Goal: Task Accomplishment & Management: Complete application form

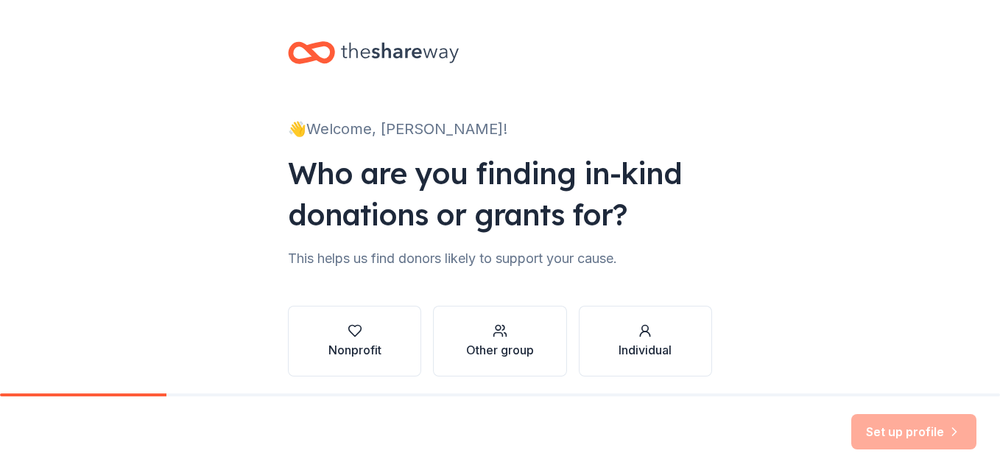
scroll to position [54, 0]
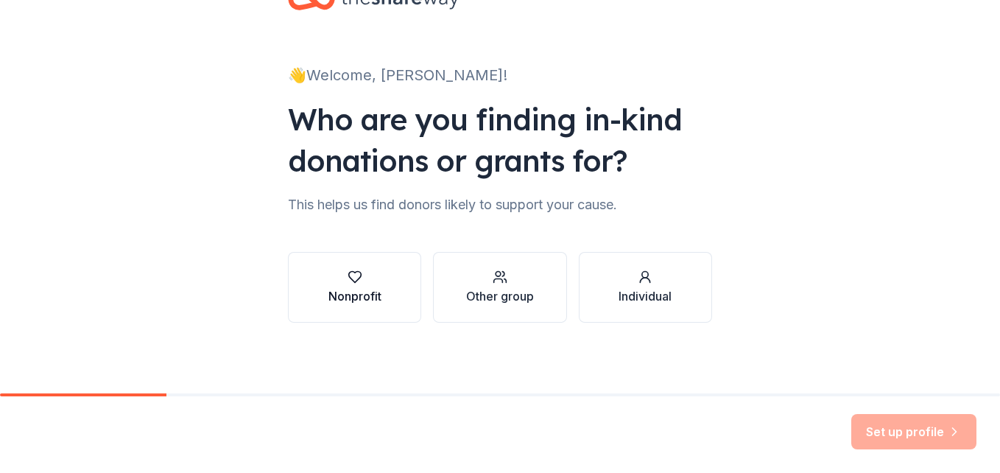
click at [346, 296] on div "Nonprofit" at bounding box center [354, 296] width 53 height 18
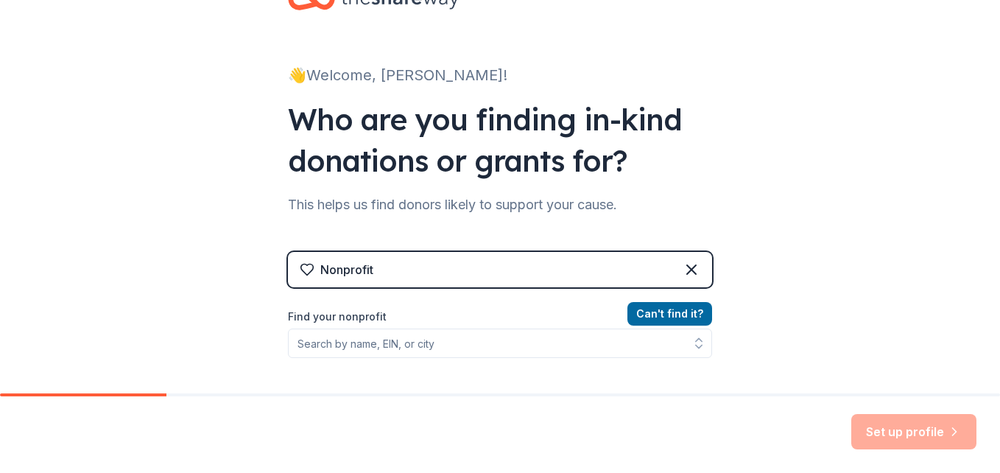
scroll to position [127, 0]
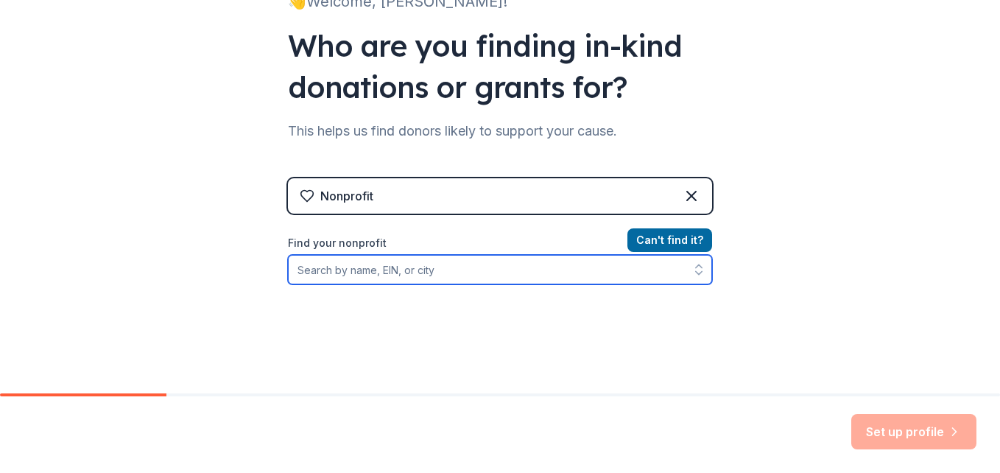
click at [352, 277] on input "Find your nonprofit" at bounding box center [500, 269] width 424 height 29
click at [358, 275] on input "Find your nonprofit" at bounding box center [500, 269] width 424 height 29
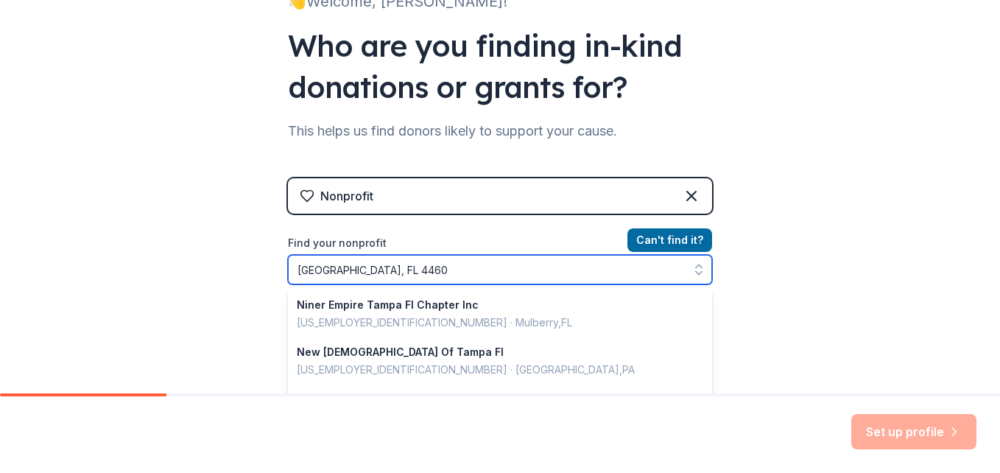
type input "Tampa, FL 44602"
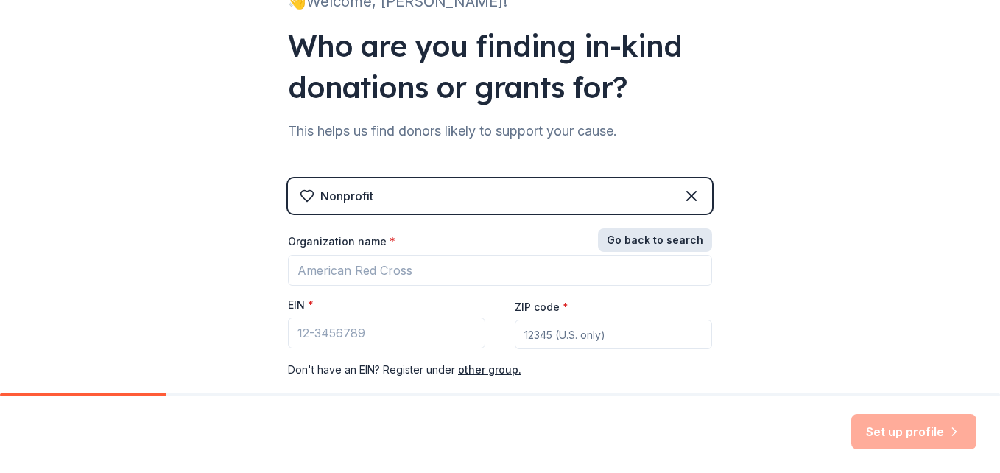
click at [641, 239] on button "Go back to search" at bounding box center [655, 240] width 114 height 24
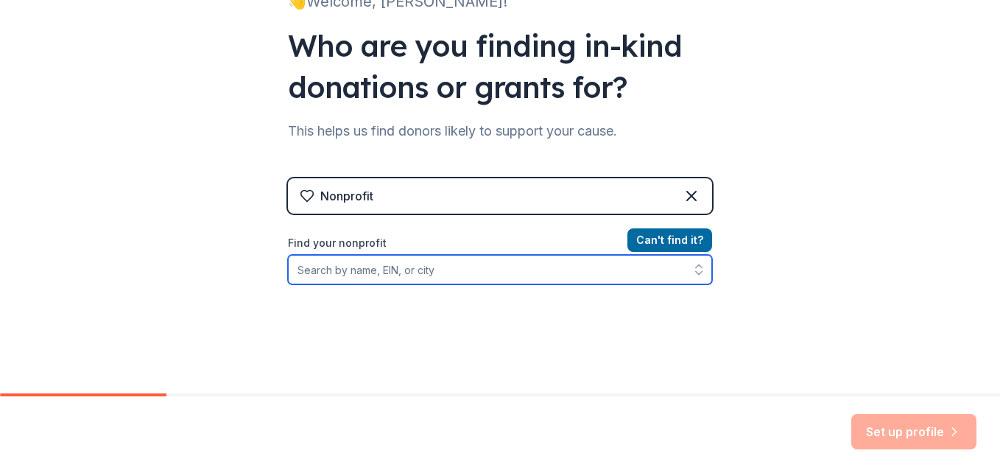
click at [400, 280] on input "Find your nonprofit" at bounding box center [500, 269] width 424 height 29
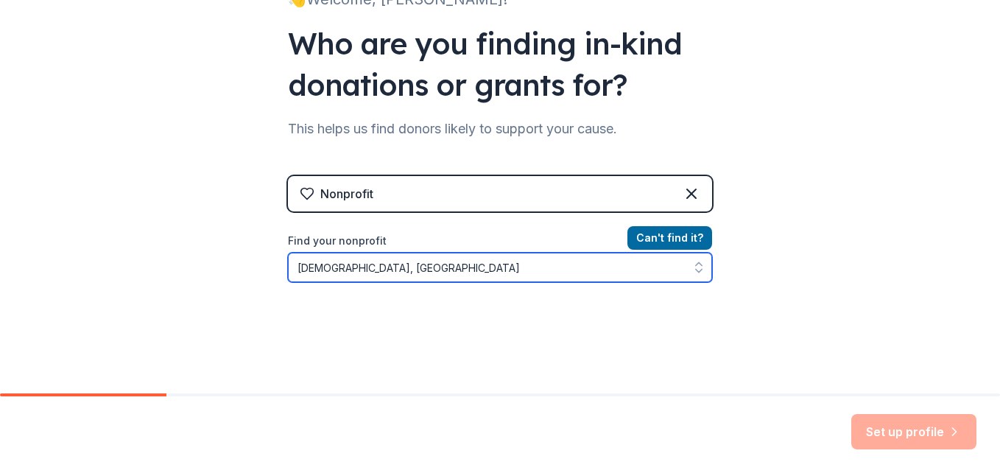
scroll to position [147, 0]
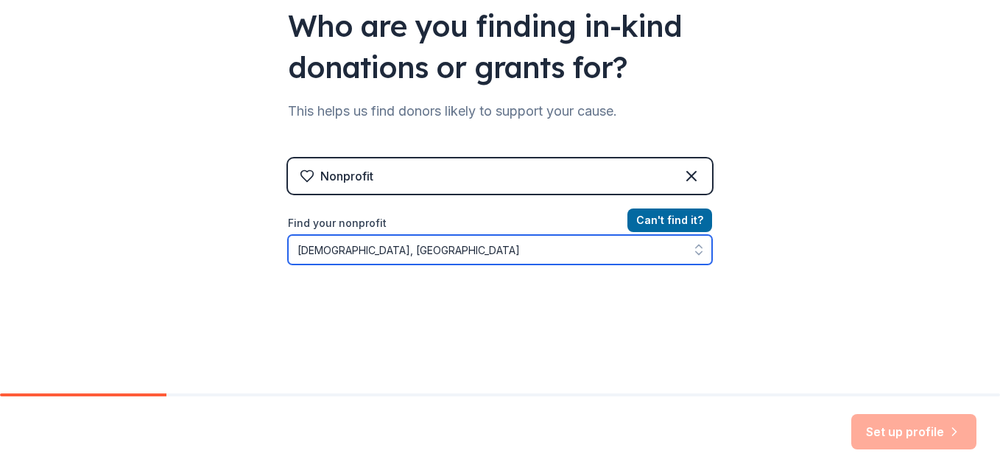
click at [695, 254] on icon "button" at bounding box center [698, 249] width 15 height 15
click at [696, 245] on icon "button" at bounding box center [698, 249] width 15 height 15
type input "Sacred Heart Catholic Church, Tampa"
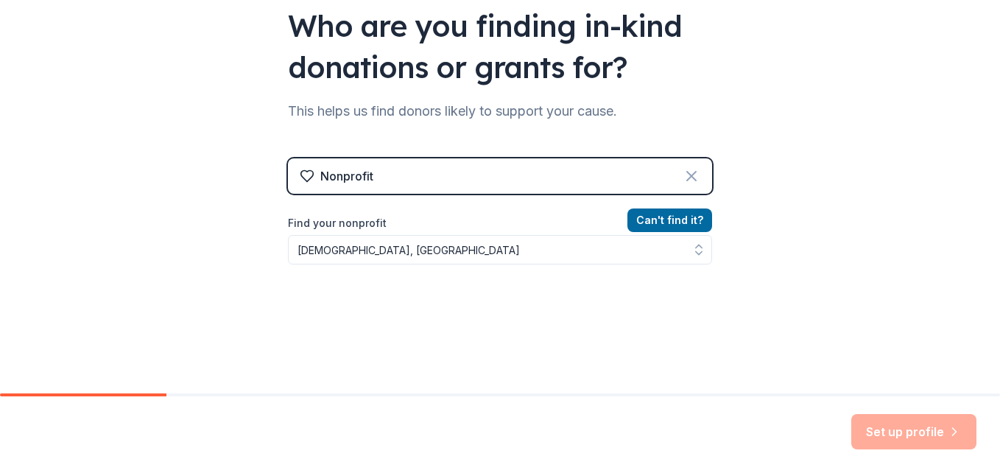
click at [685, 174] on icon at bounding box center [691, 176] width 18 height 18
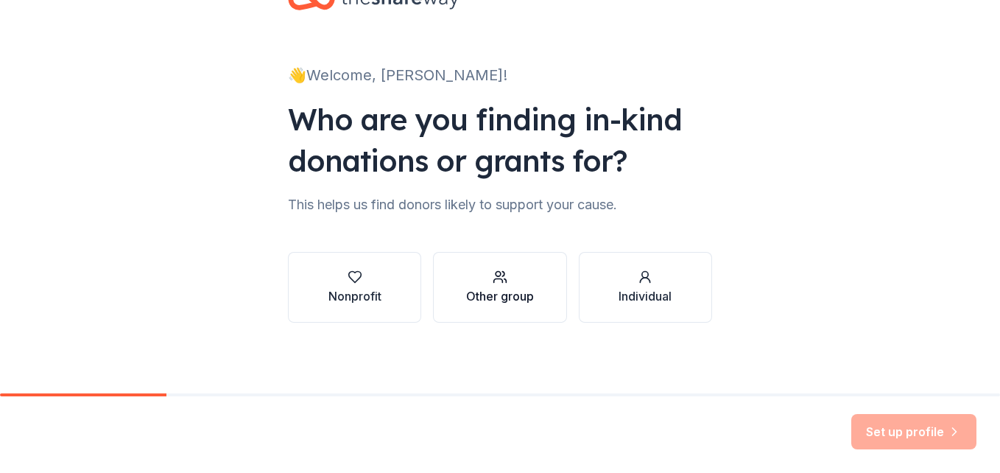
click at [477, 282] on div "button" at bounding box center [500, 276] width 68 height 15
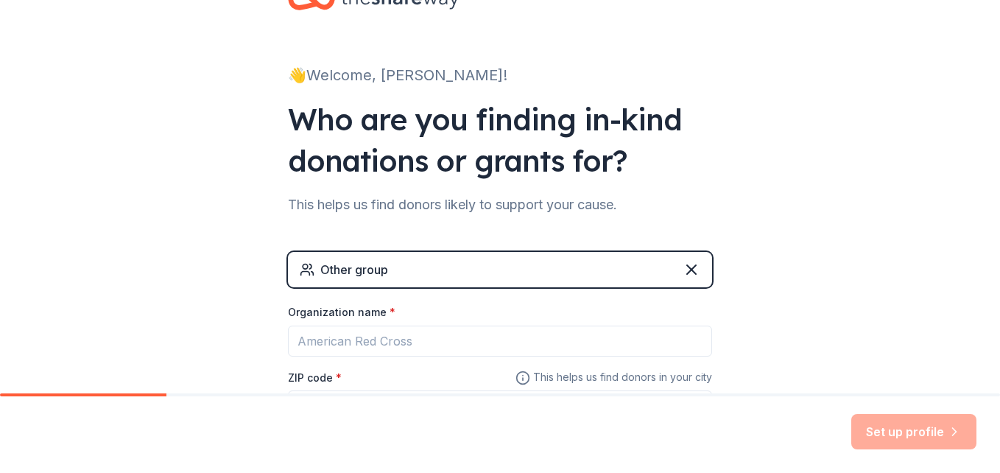
click at [359, 380] on div "ZIP code *" at bounding box center [500, 394] width 424 height 52
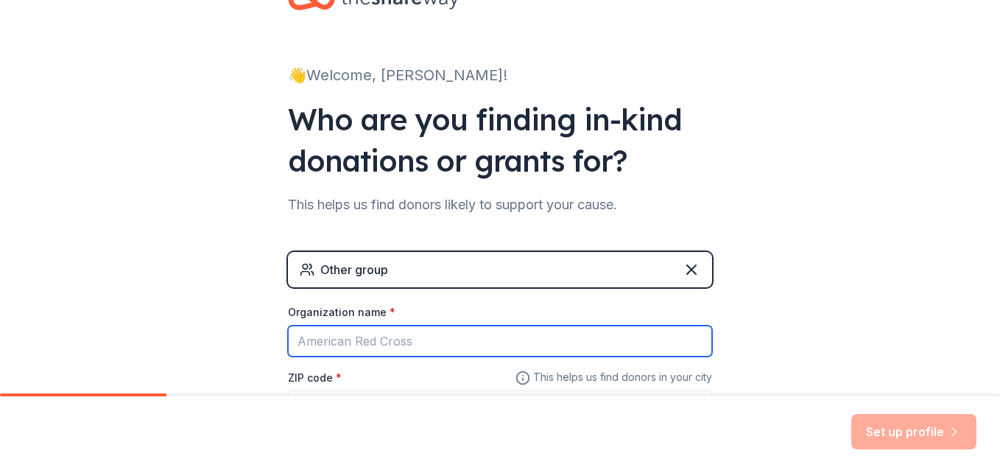
click at [391, 349] on input "Organization name *" at bounding box center [500, 340] width 424 height 31
type input "Sacred Heart Catholic Church"
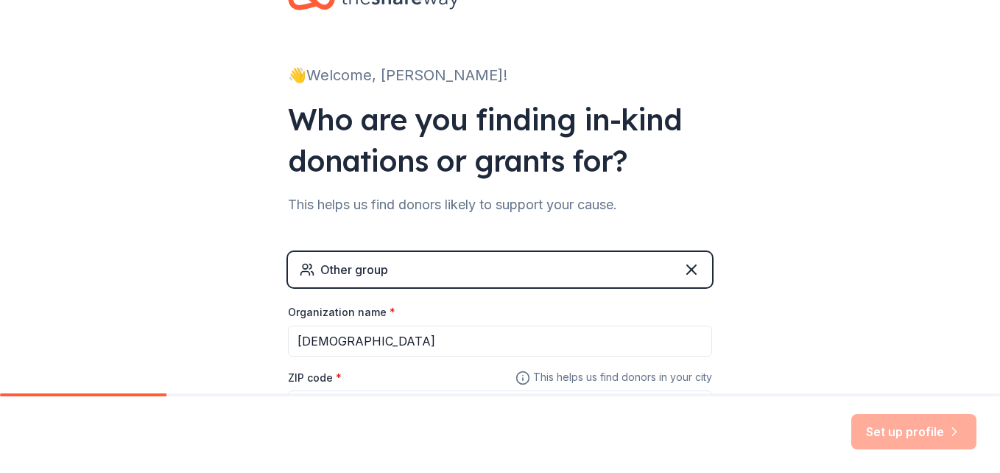
click at [314, 375] on label "ZIP code *" at bounding box center [315, 377] width 54 height 15
click at [314, 390] on input "ZIP code *" at bounding box center [500, 404] width 424 height 29
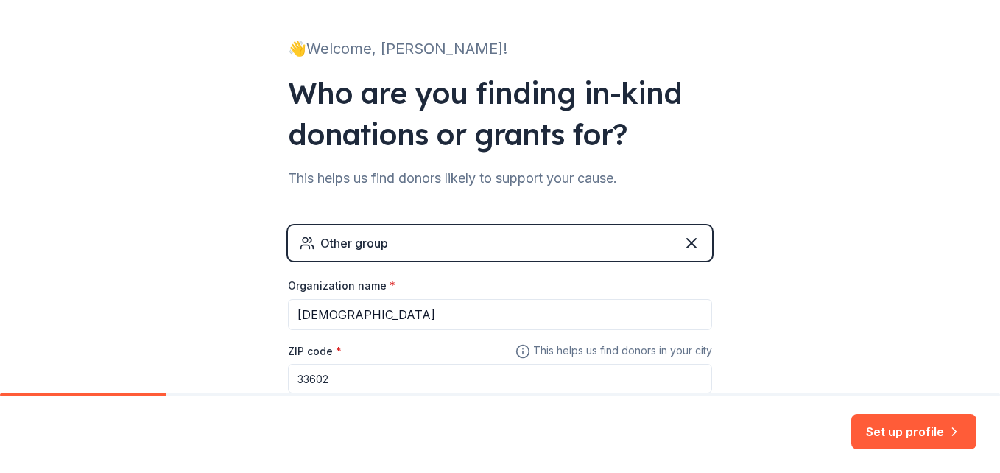
type input "33602"
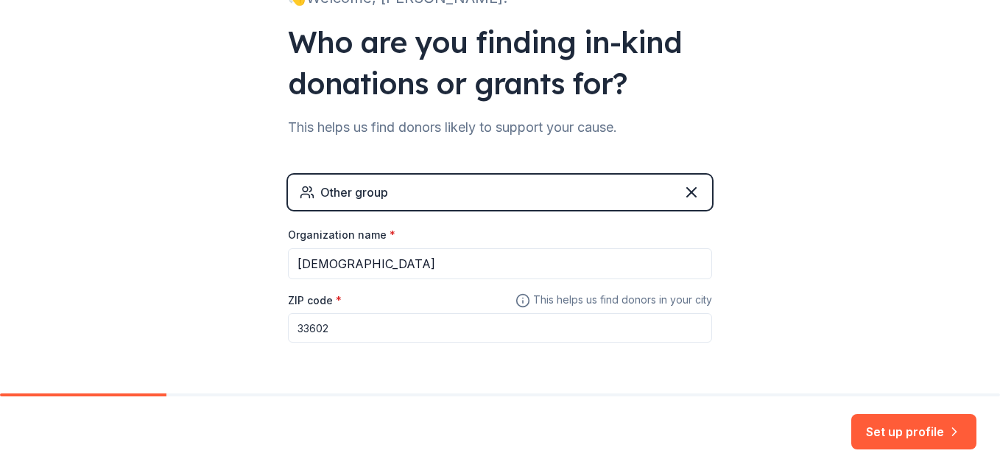
scroll to position [180, 0]
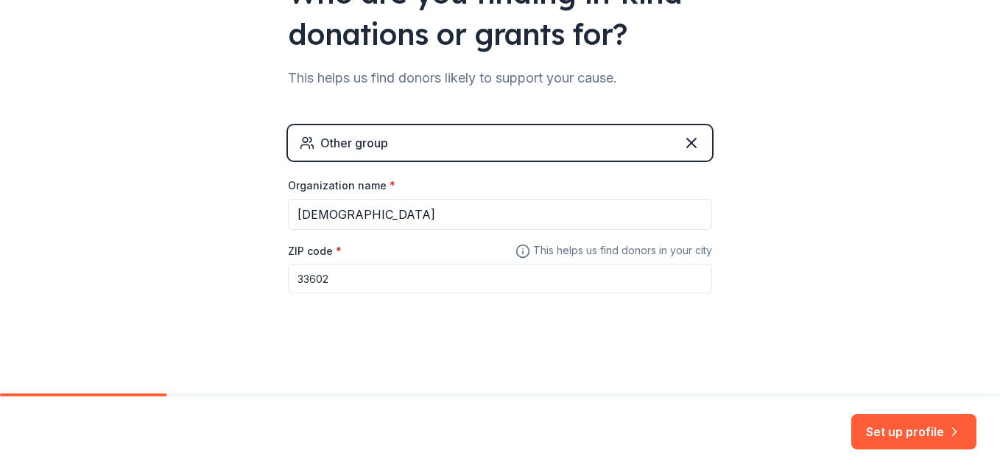
click at [456, 420] on div "Set up profile" at bounding box center [500, 434] width 1000 height 77
click at [913, 431] on button "Set up profile" at bounding box center [913, 431] width 125 height 35
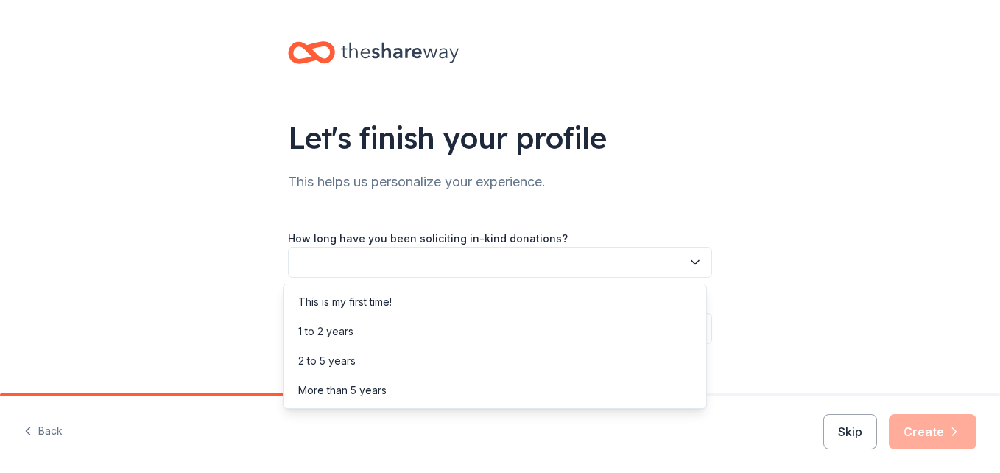
click at [474, 252] on button "button" at bounding box center [500, 262] width 424 height 31
click at [405, 386] on div "More than 5 years" at bounding box center [494, 389] width 417 height 29
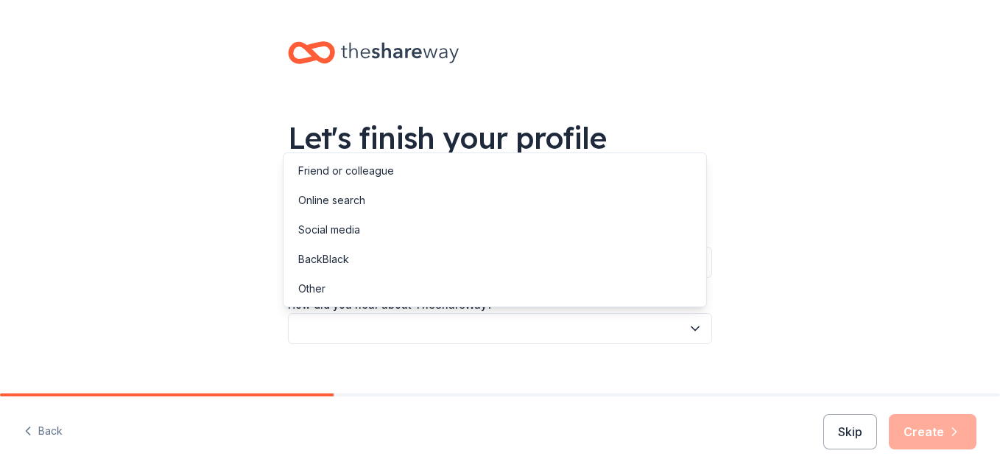
click at [687, 322] on icon "button" at bounding box center [694, 328] width 15 height 15
click at [350, 197] on div "Online search" at bounding box center [331, 200] width 67 height 18
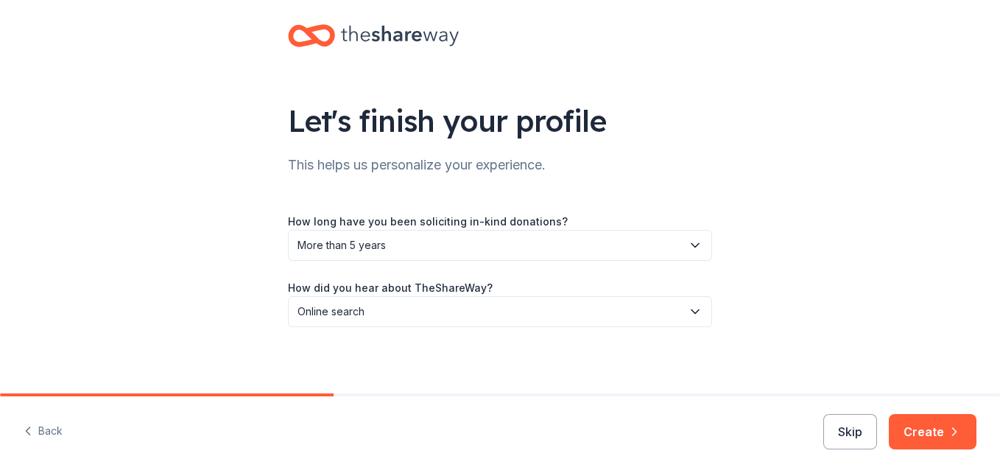
scroll to position [21, 0]
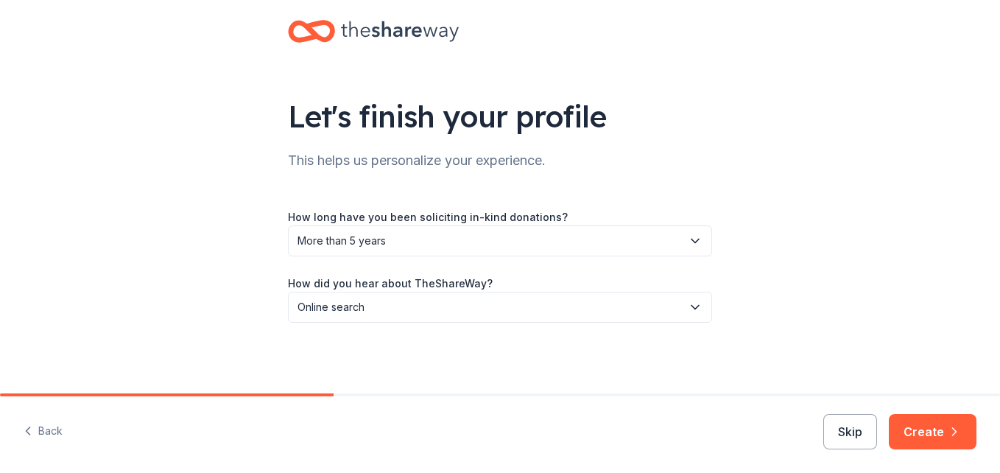
drag, startPoint x: 852, startPoint y: 437, endPoint x: 859, endPoint y: 432, distance: 9.0
click at [854, 434] on button "Skip" at bounding box center [850, 431] width 54 height 35
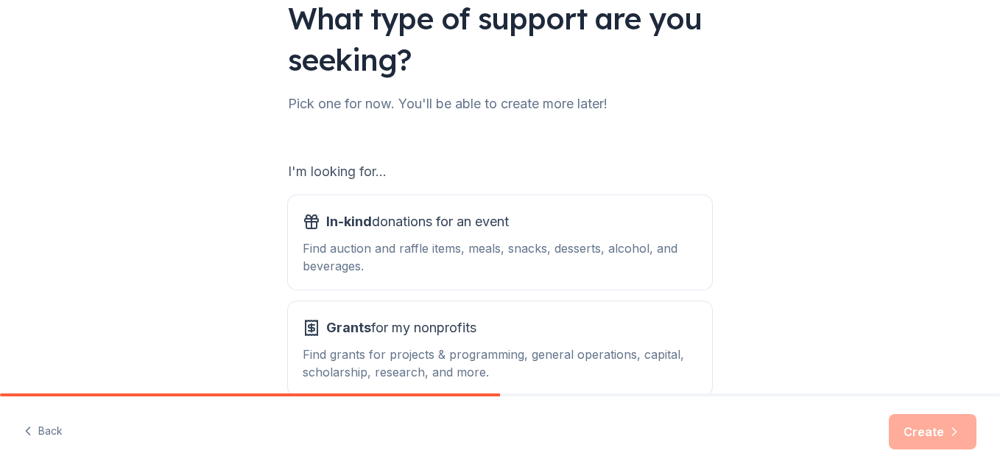
scroll to position [147, 0]
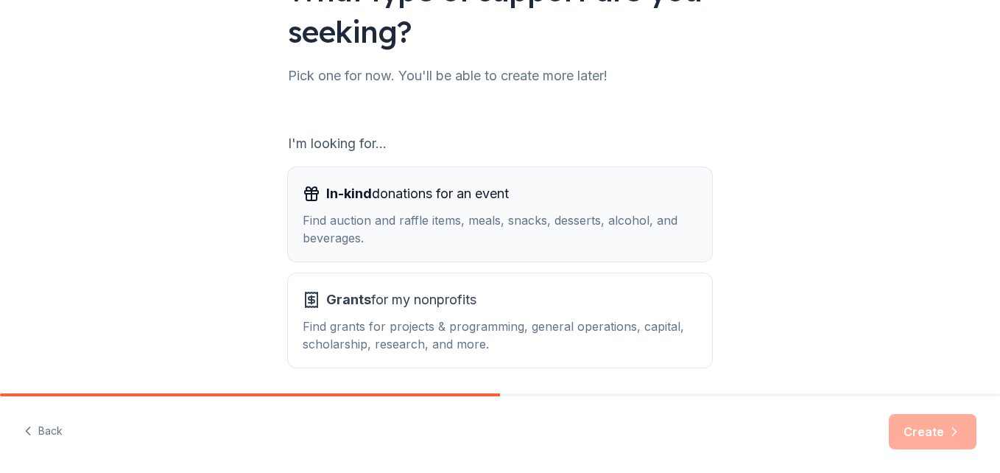
click at [465, 207] on div "In-kind donations for an event Find auction and raffle items, meals, snacks, de…" at bounding box center [500, 214] width 395 height 65
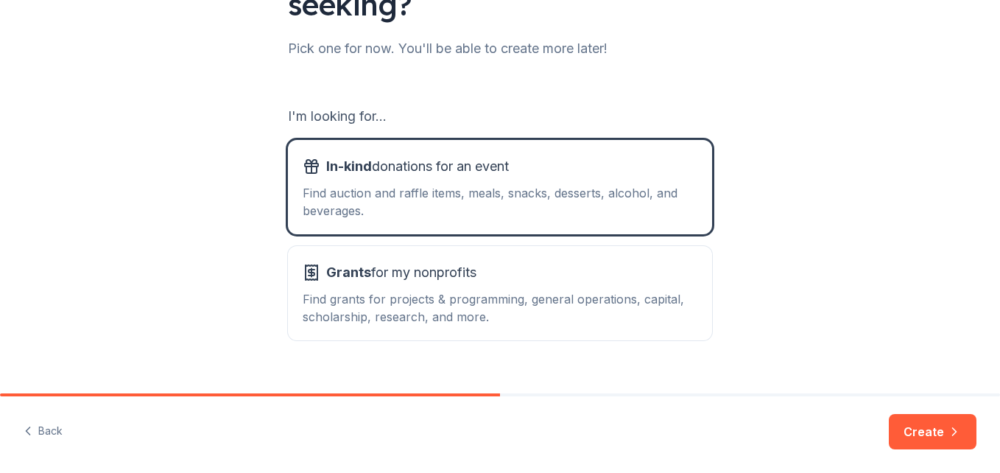
scroll to position [201, 0]
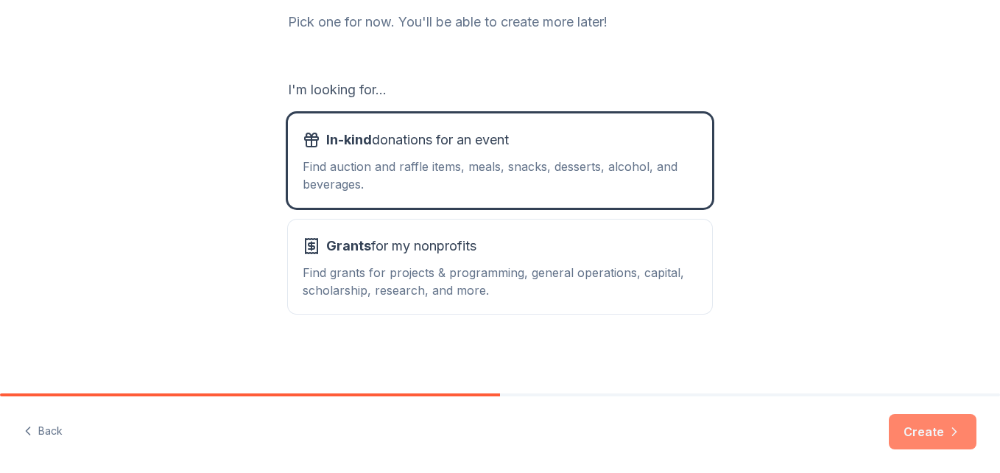
click at [936, 425] on button "Create" at bounding box center [932, 431] width 88 height 35
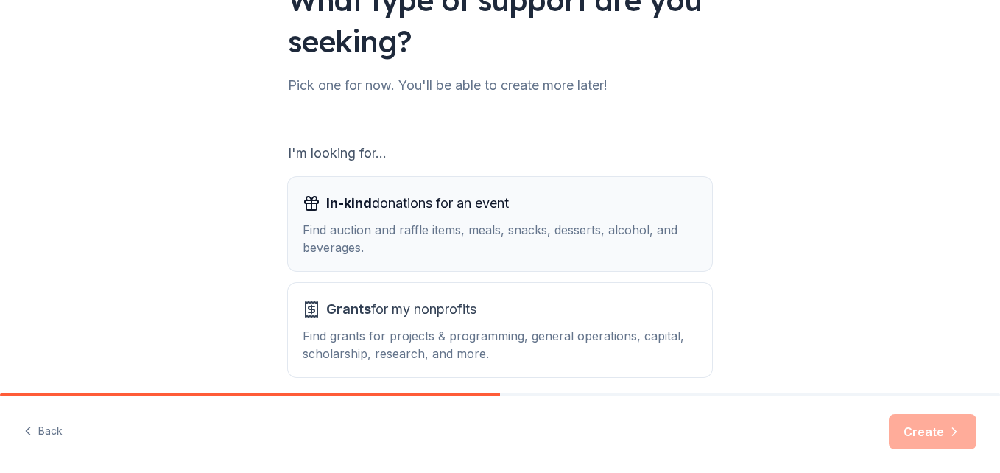
scroll to position [147, 0]
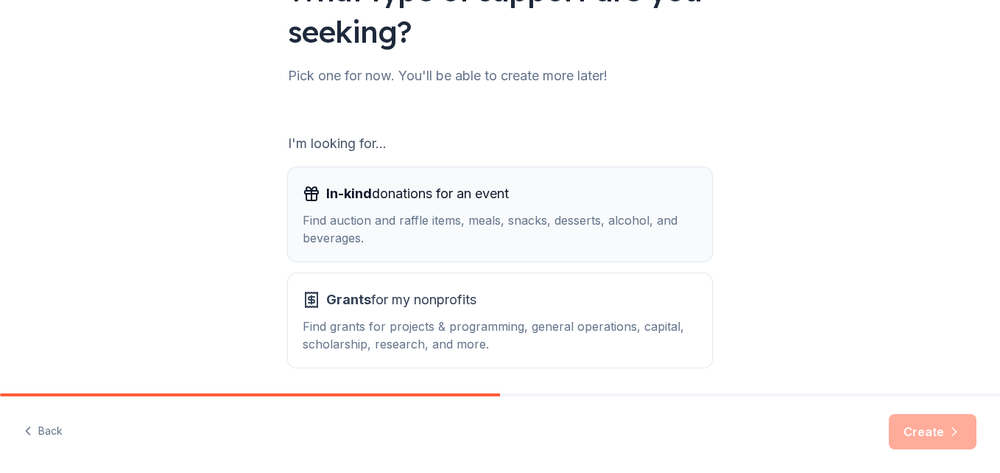
click at [337, 200] on span "In-kind" at bounding box center [349, 192] width 46 height 15
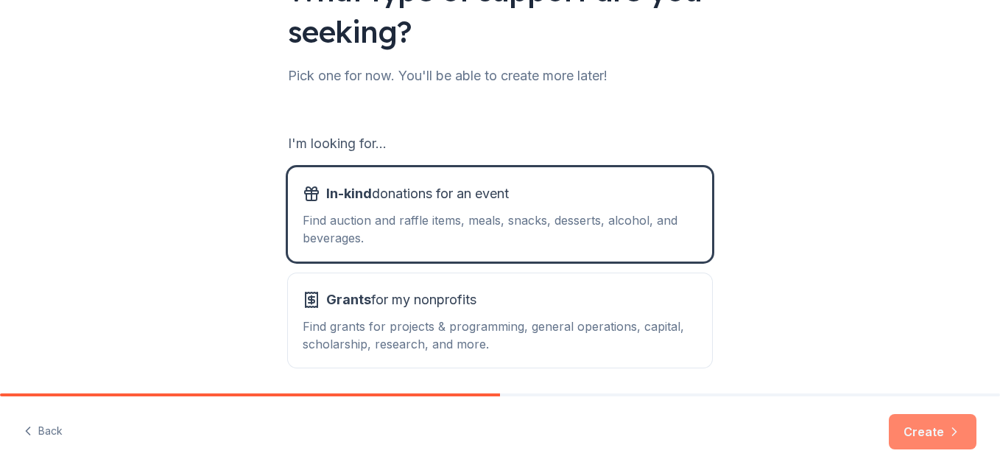
click at [919, 431] on button "Create" at bounding box center [932, 431] width 88 height 35
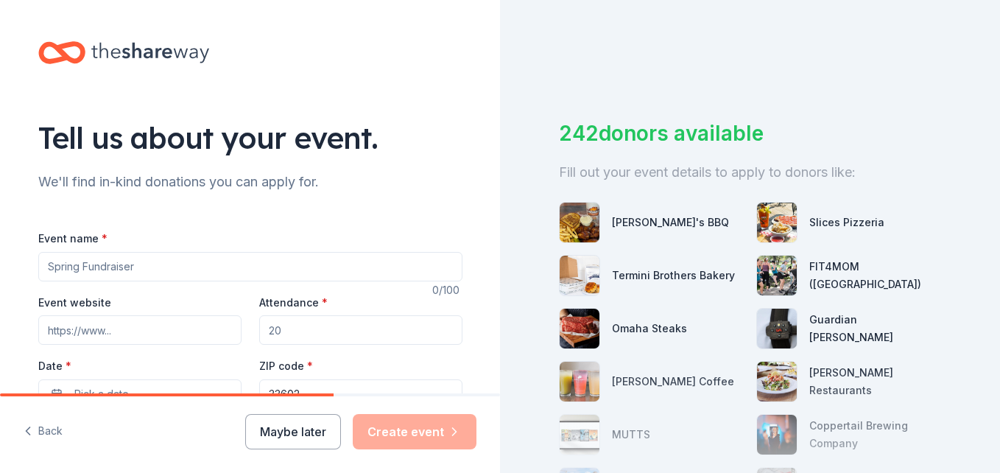
click at [158, 266] on input "Event name *" at bounding box center [250, 266] width 424 height 29
type input "!"
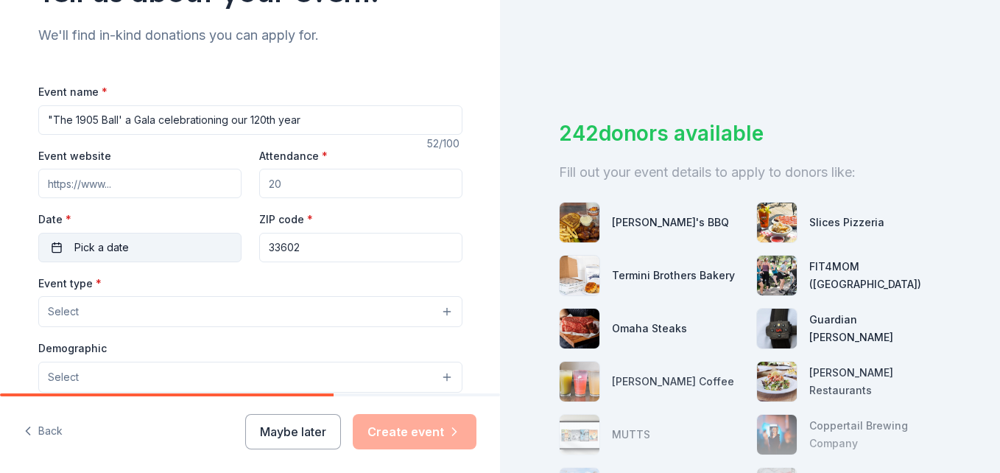
scroll to position [147, 0]
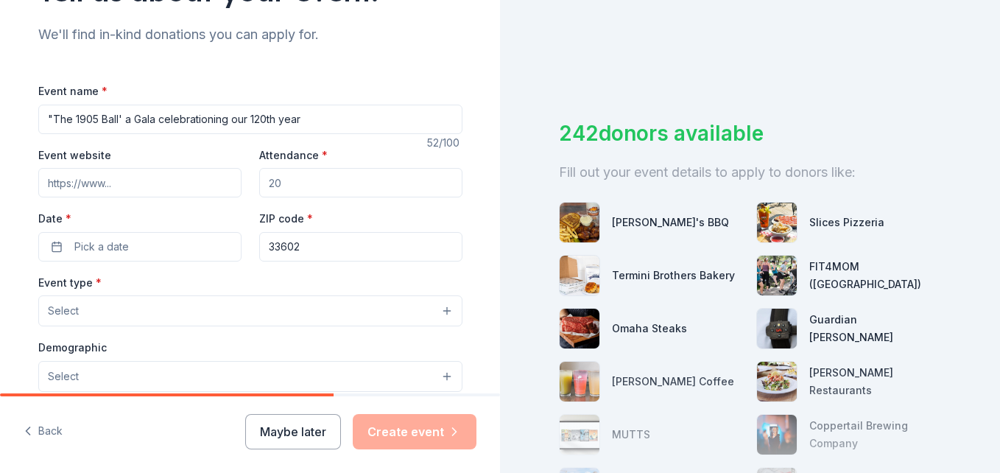
type input ""The 1905 Ball' a Gala celebrationing our 120th year"
click at [107, 180] on input "Event website" at bounding box center [139, 182] width 203 height 29
type input "https://sacredheartfla.org"
click at [286, 181] on input "Attendance *" at bounding box center [360, 182] width 203 height 29
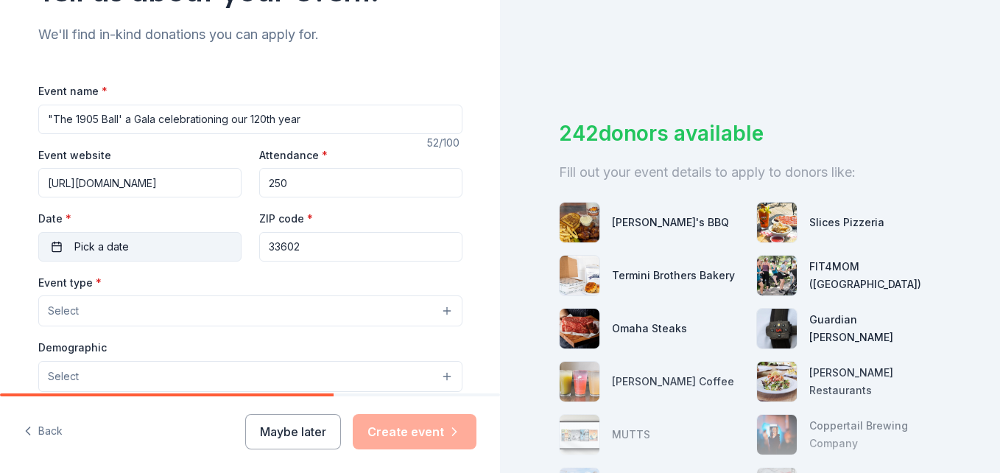
type input "250"
click at [110, 244] on span "Pick a date" at bounding box center [101, 247] width 54 height 18
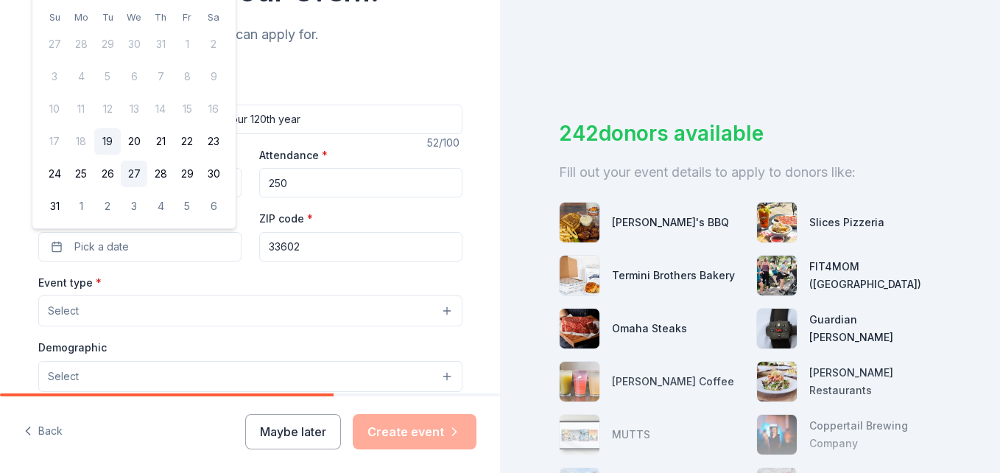
click at [135, 170] on button "27" at bounding box center [134, 173] width 26 height 26
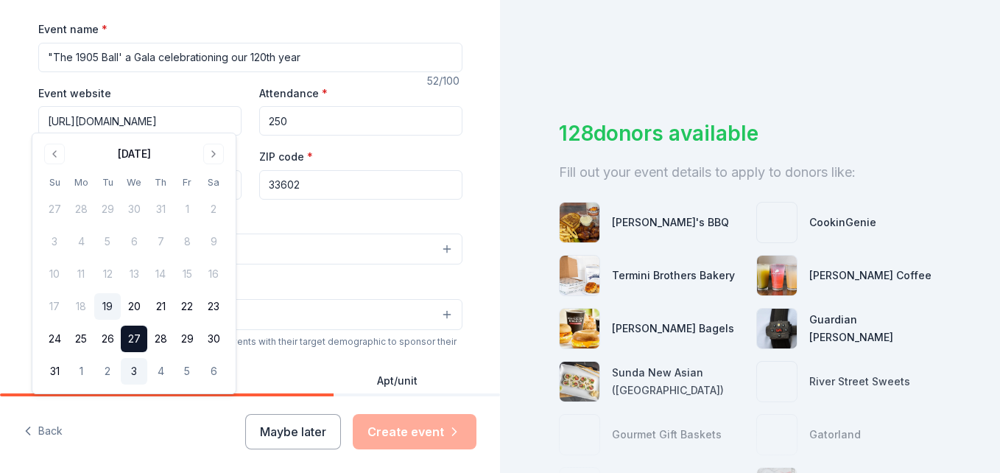
scroll to position [294, 0]
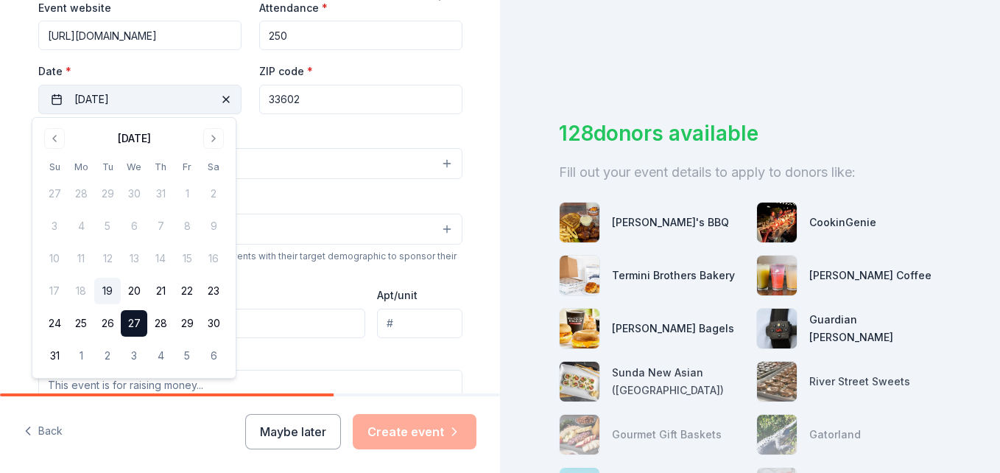
click at [218, 98] on span "button" at bounding box center [226, 100] width 18 height 18
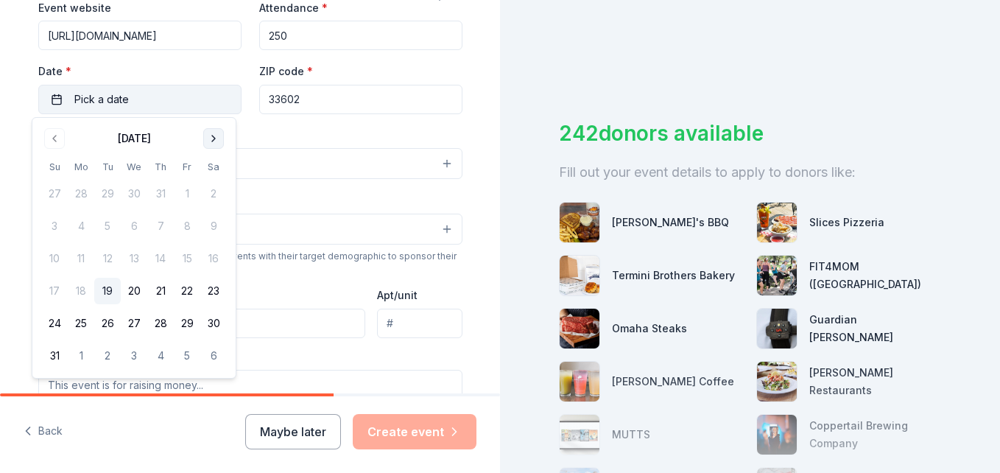
click at [213, 135] on button "Go to next month" at bounding box center [213, 138] width 21 height 21
click at [213, 289] on button "27" at bounding box center [213, 290] width 26 height 26
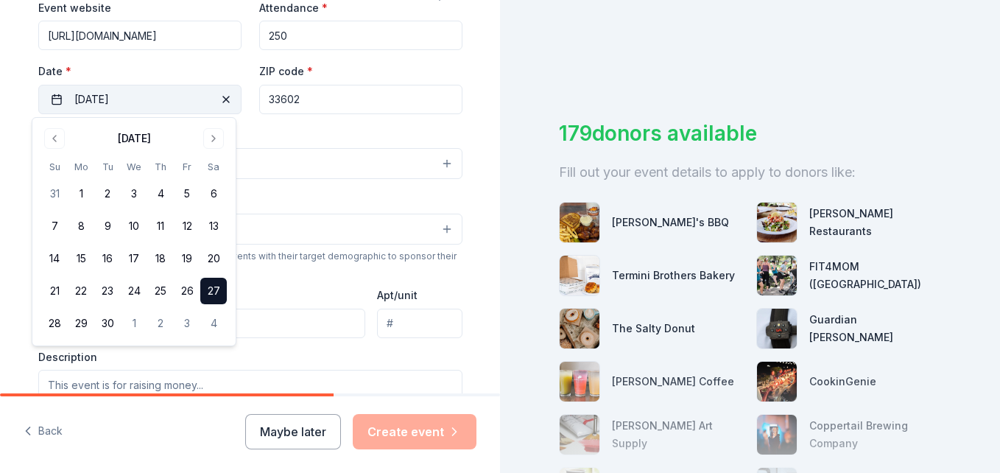
click at [519, 245] on div "179 donors available Fill out your event details to apply to donors like: Bubba…" at bounding box center [750, 236] width 500 height 473
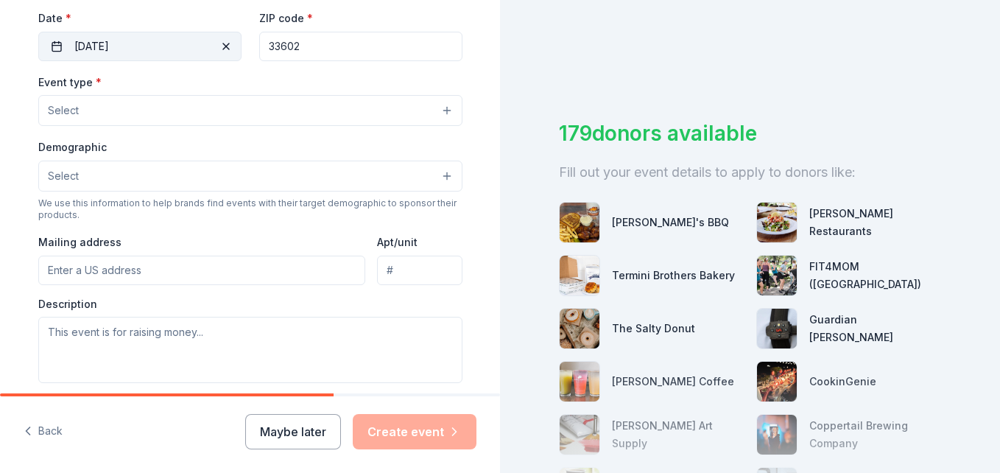
scroll to position [368, 0]
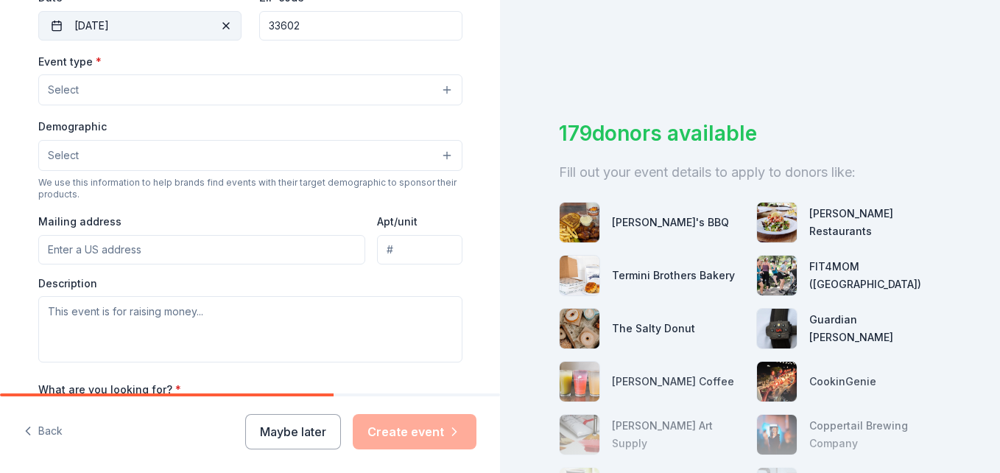
click at [85, 87] on button "Select" at bounding box center [250, 89] width 424 height 31
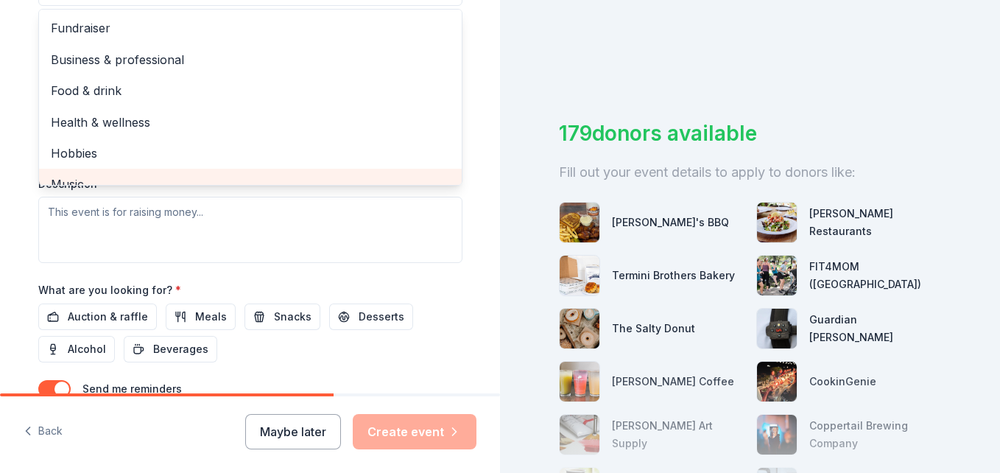
scroll to position [442, 0]
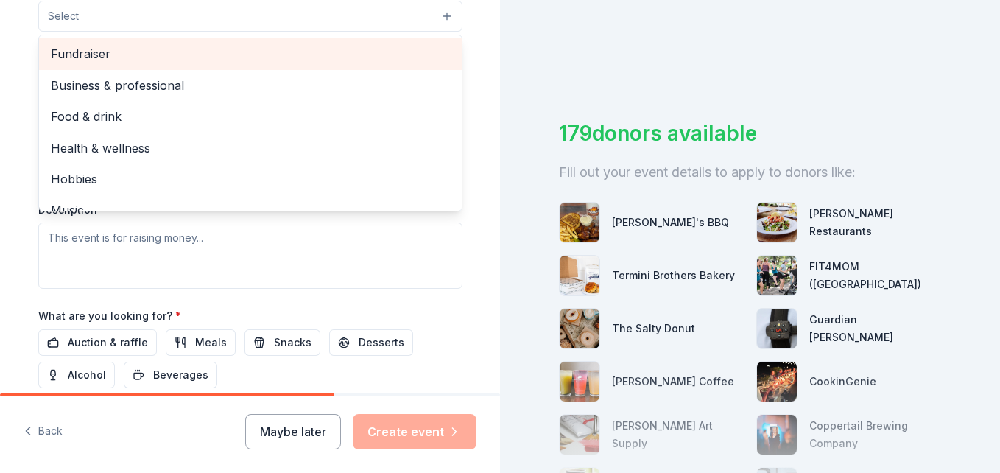
click at [79, 54] on span "Fundraiser" at bounding box center [250, 53] width 399 height 19
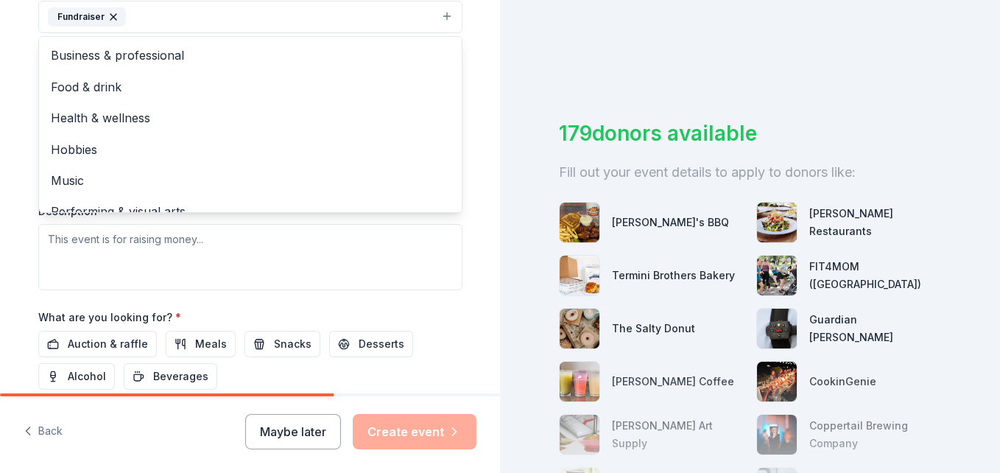
click at [473, 111] on div "Tell us about your event. We'll find in-kind donations you can apply for. Event…" at bounding box center [250, 48] width 471 height 981
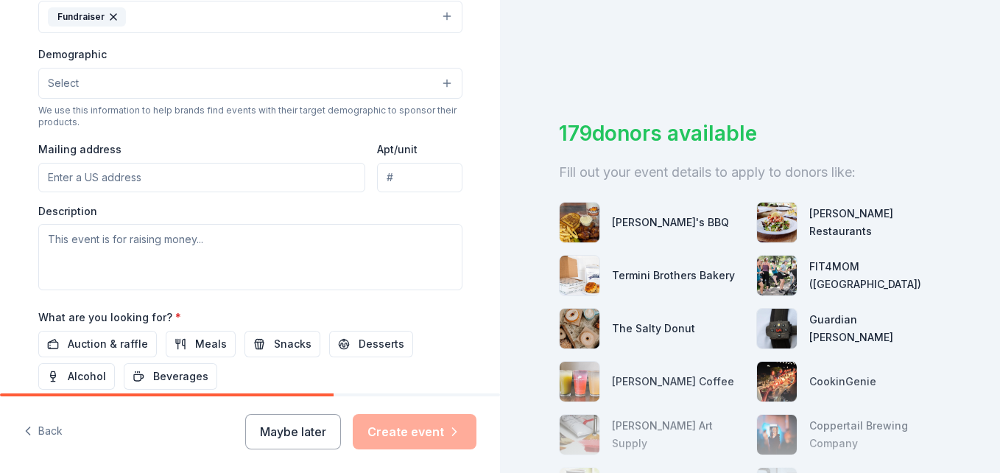
click at [98, 84] on button "Select" at bounding box center [250, 83] width 424 height 31
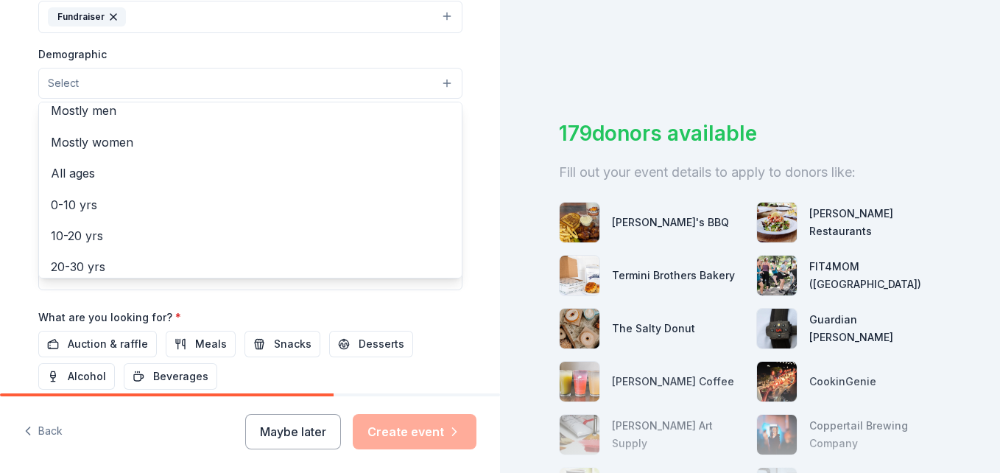
scroll to position [15, 0]
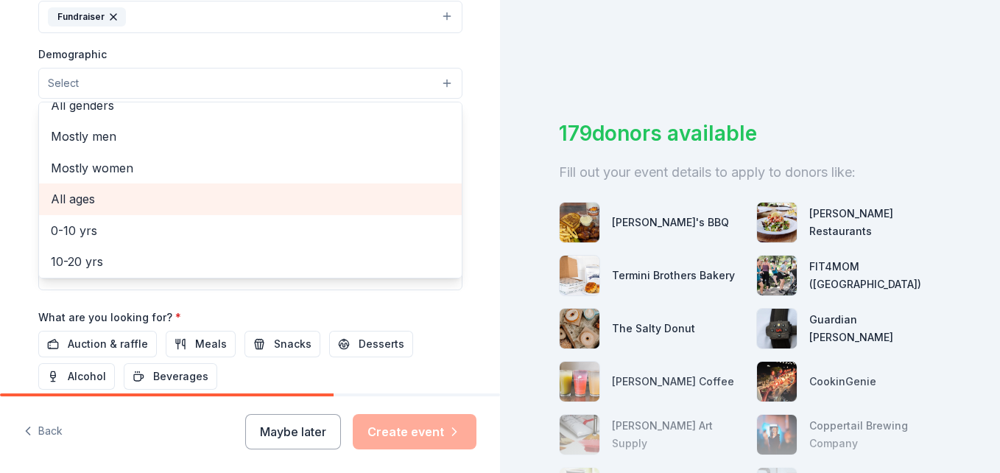
click at [86, 196] on span "All ages" at bounding box center [250, 198] width 399 height 19
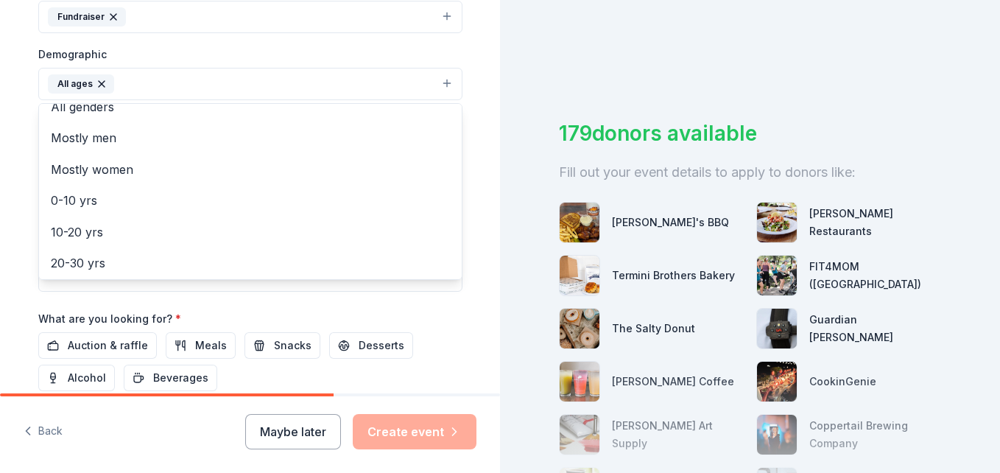
click at [484, 89] on div "Tell us about your event. We'll find in-kind donations you can apply for. Event…" at bounding box center [250, 49] width 500 height 983
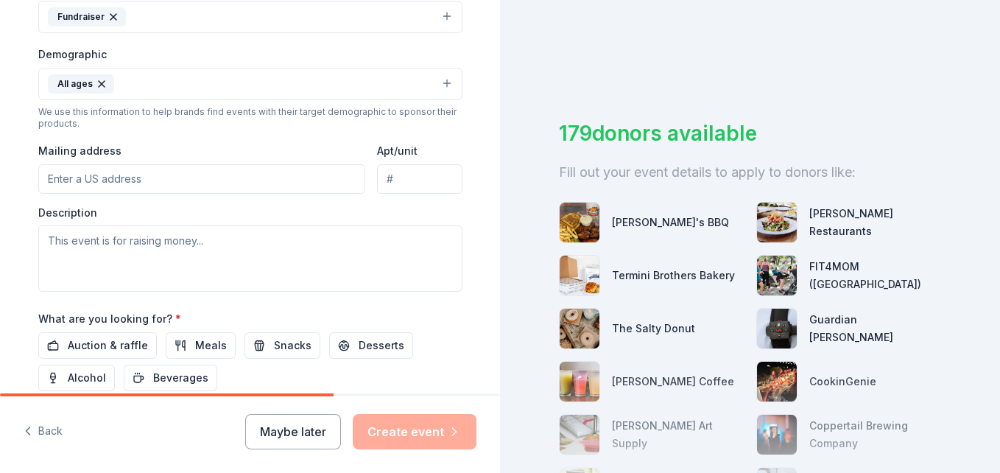
click at [96, 84] on icon "button" at bounding box center [102, 84] width 12 height 12
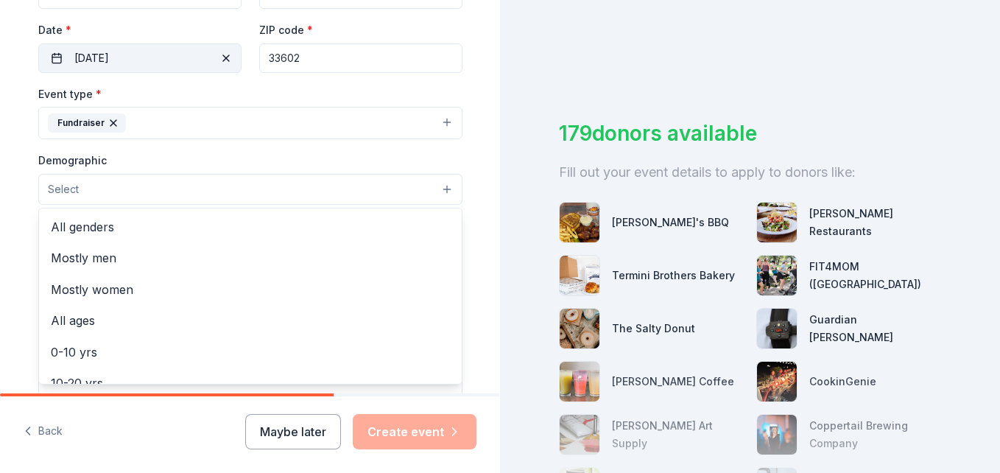
scroll to position [368, 0]
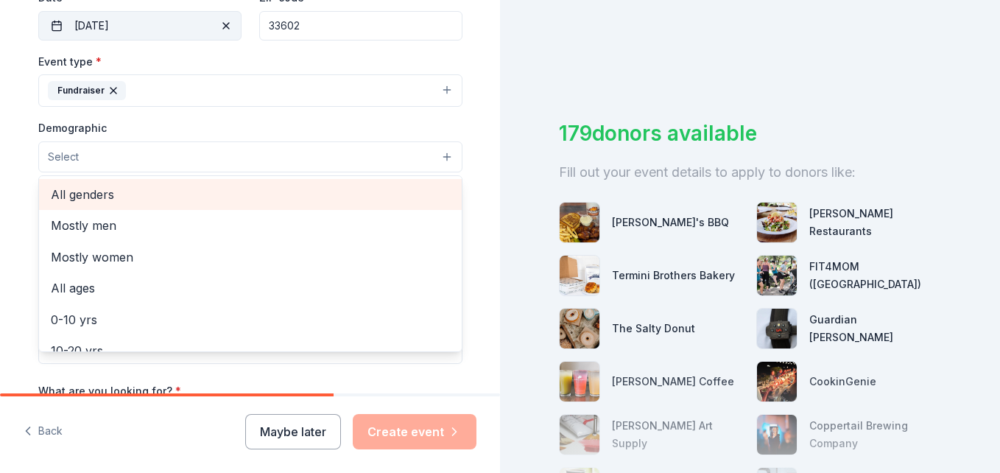
click at [109, 191] on span "All genders" at bounding box center [250, 194] width 399 height 19
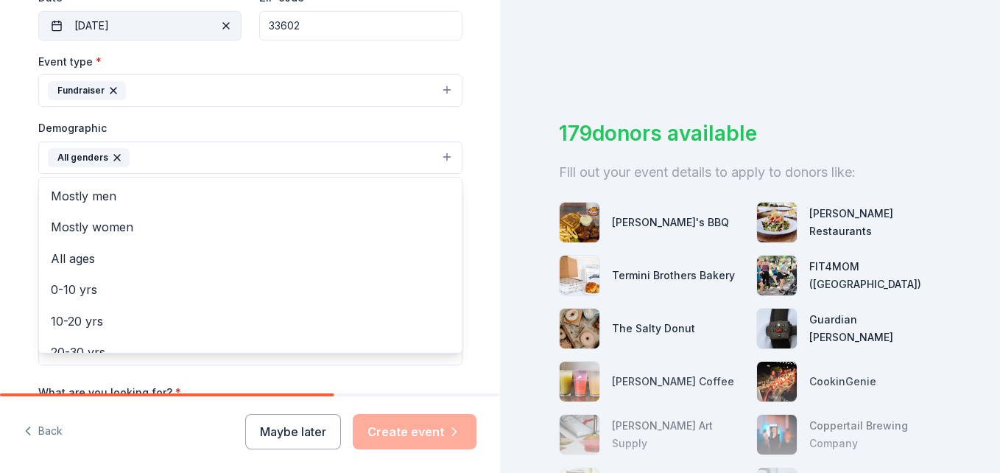
click at [131, 155] on button "All genders" at bounding box center [250, 157] width 424 height 32
click at [111, 160] on icon "button" at bounding box center [117, 158] width 12 height 12
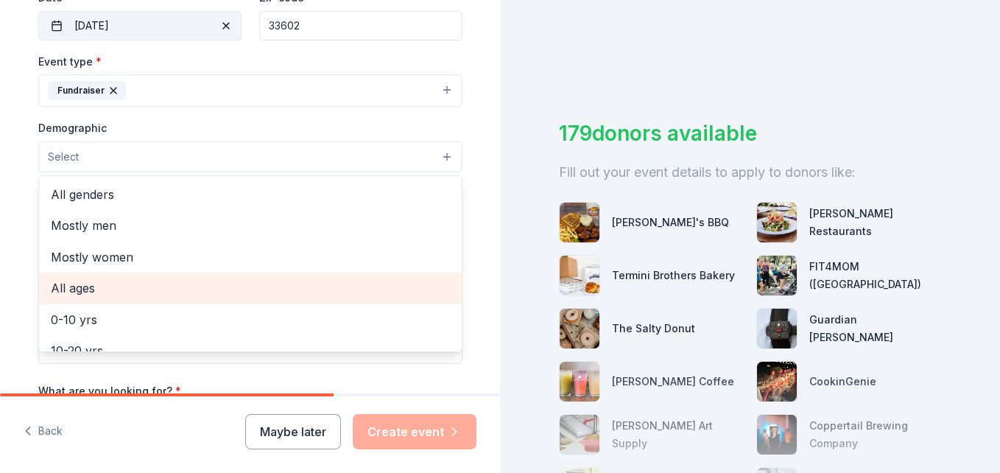
drag, startPoint x: 85, startPoint y: 288, endPoint x: 91, endPoint y: 277, distance: 12.3
click at [85, 287] on span "All ages" at bounding box center [250, 287] width 399 height 19
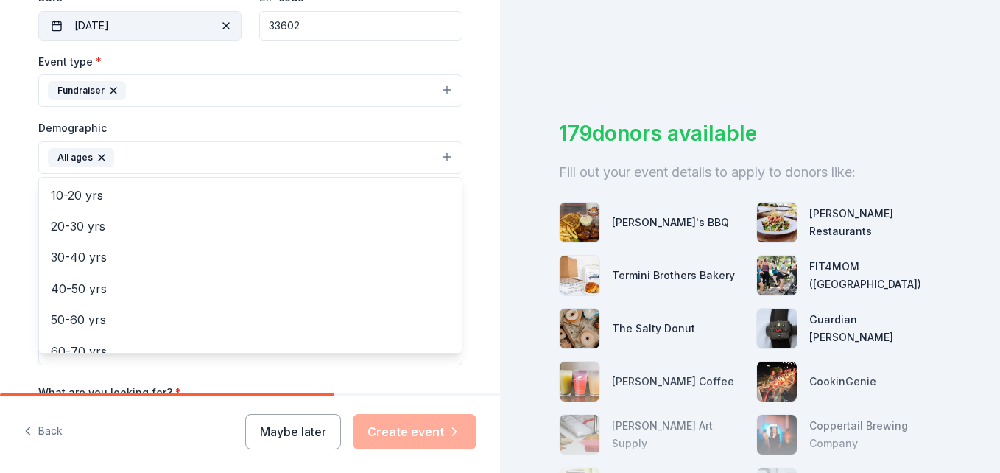
scroll to position [147, 0]
click at [475, 122] on div "Tell us about your event. We'll find in-kind donations you can apply for. Event…" at bounding box center [250, 123] width 471 height 983
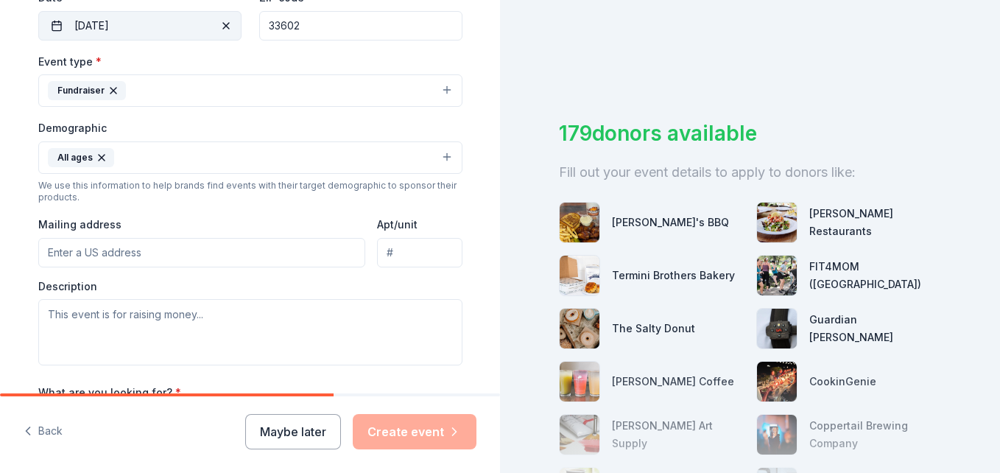
scroll to position [442, 0]
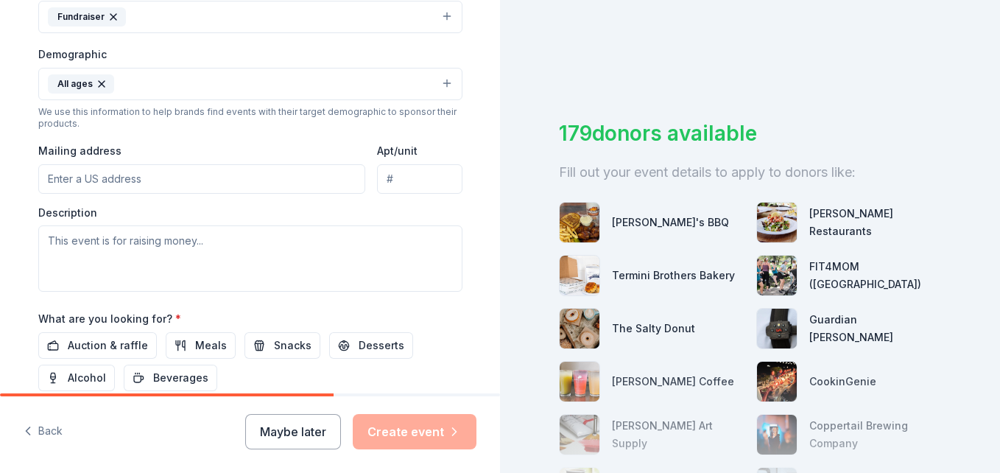
click at [104, 174] on input "Mailing address" at bounding box center [202, 178] width 328 height 29
type input "509 North Florida Avenue, Tampa, FL, 33602"
click at [124, 219] on div "Description" at bounding box center [250, 248] width 424 height 87
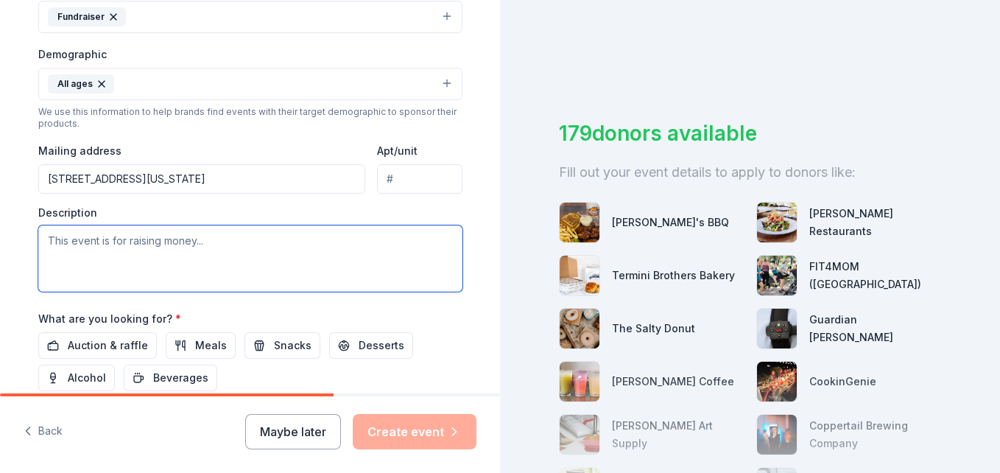
click at [133, 248] on textarea at bounding box center [250, 258] width 424 height 66
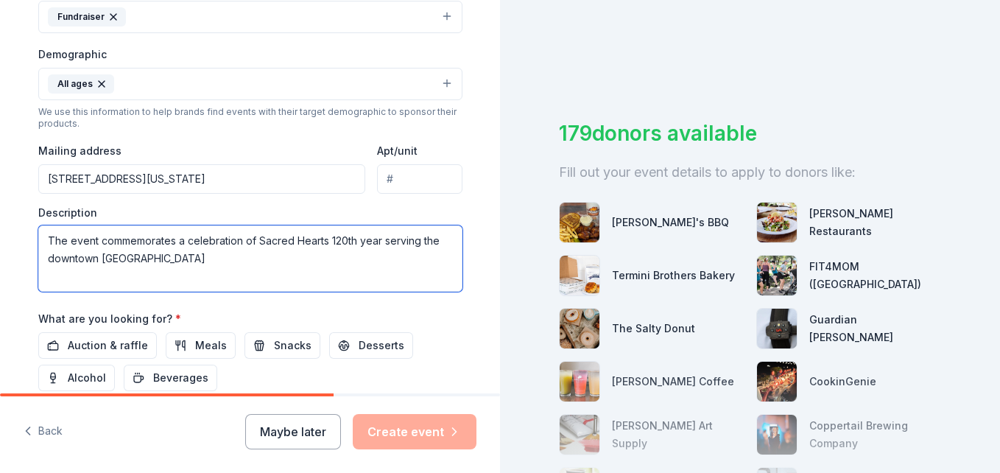
click at [431, 242] on textarea "The event commemorates a celebration of Sacred Hearts 120th year serving the do…" at bounding box center [250, 258] width 424 height 66
click at [132, 259] on textarea "The event commemorates a celebration of Sacred Hearts 120th year serving downto…" at bounding box center [250, 258] width 424 height 66
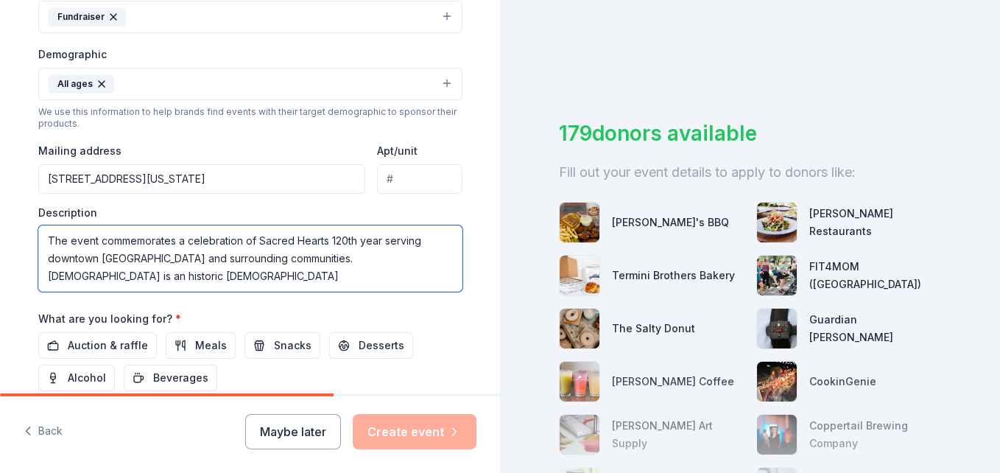
click at [132, 259] on textarea "The event commemorates a celebration of Sacred Hearts 120th year serving downto…" at bounding box center [250, 258] width 424 height 66
click at [84, 277] on textarea "The event commemorates a celebration of Sacred Hearts 120th year serving downto…" at bounding box center [250, 258] width 424 height 66
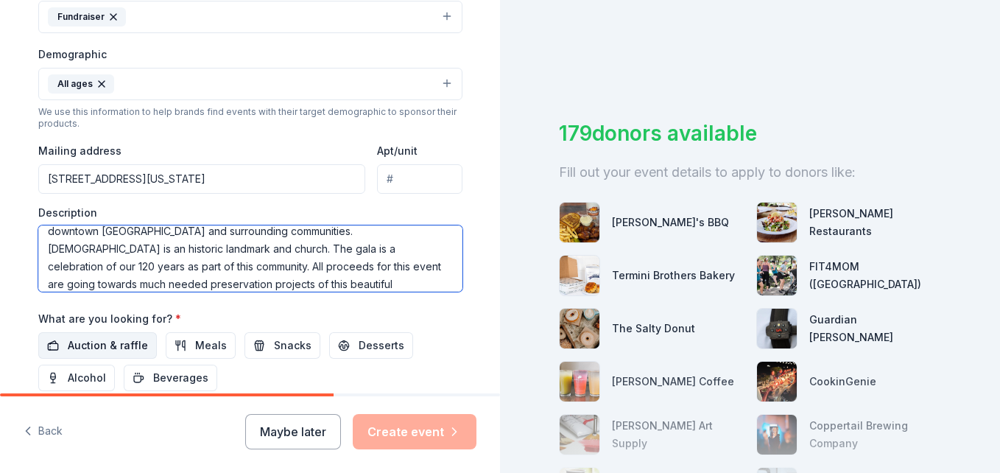
scroll to position [515, 0]
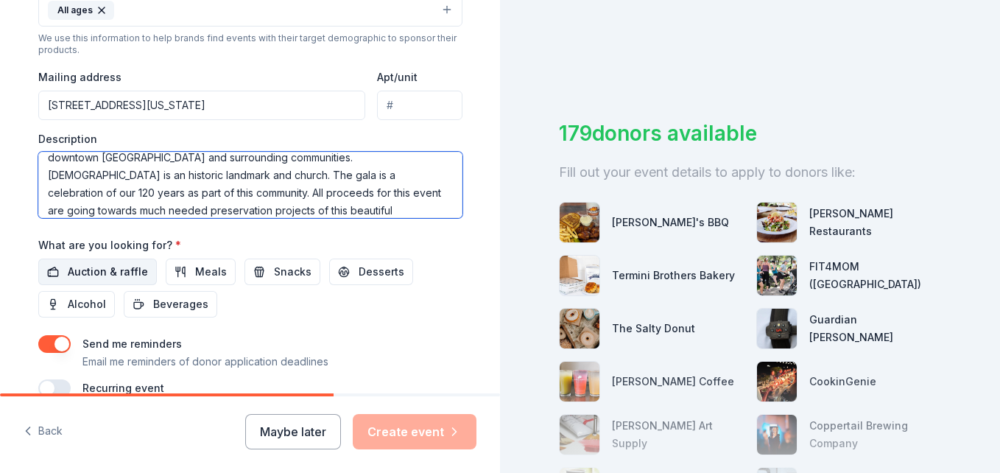
type textarea "The event commemorates a celebration of Sacred Hearts 120th year serving downto…"
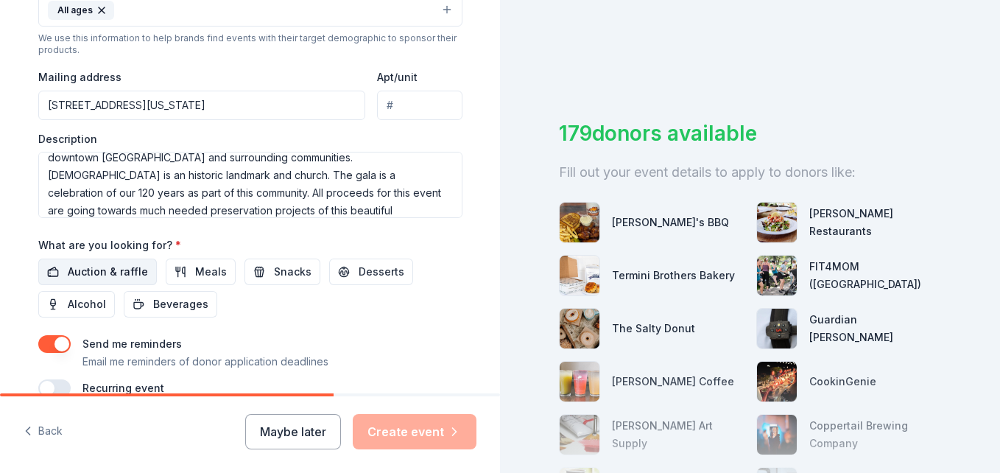
click at [110, 275] on span "Auction & raffle" at bounding box center [108, 272] width 80 height 18
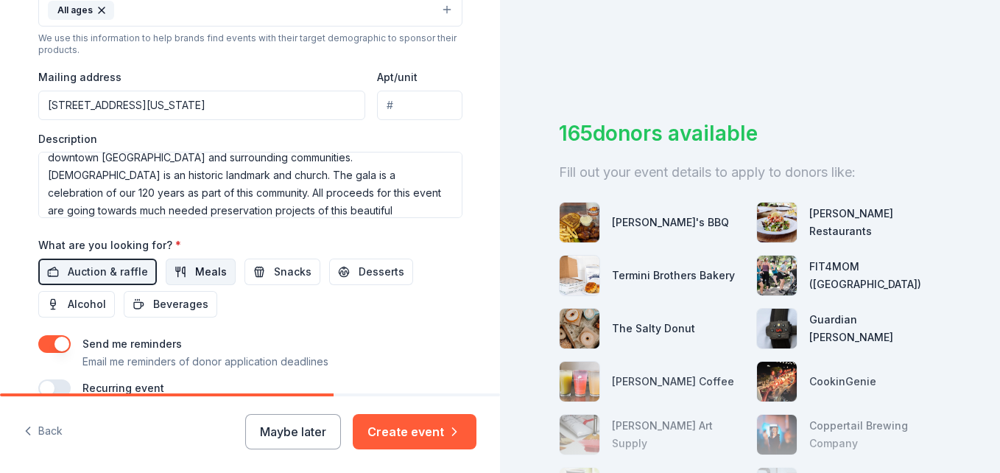
click at [195, 277] on span "Meals" at bounding box center [211, 272] width 32 height 18
click at [213, 277] on span "Meals" at bounding box center [211, 272] width 32 height 18
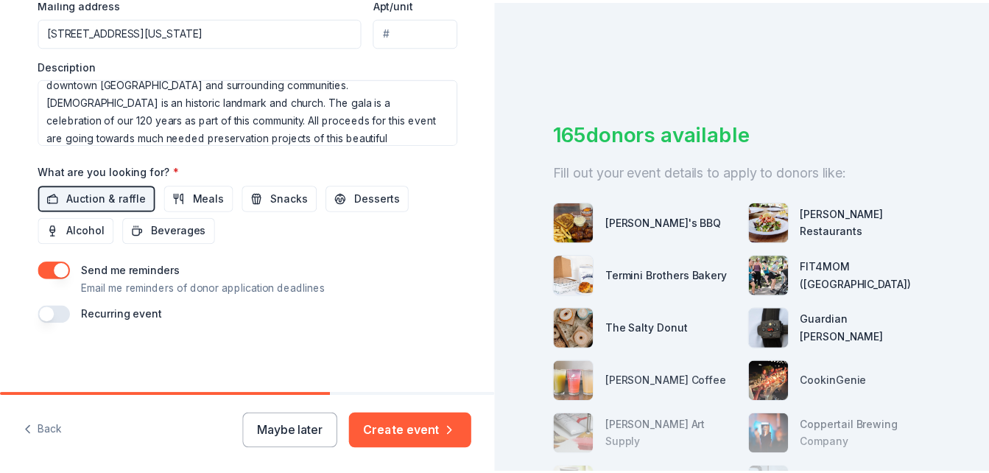
scroll to position [590, 0]
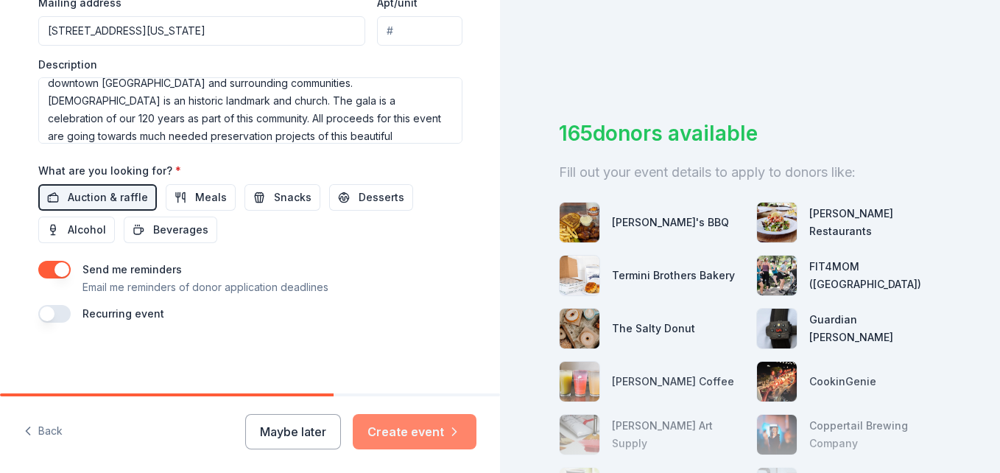
click at [425, 431] on button "Create event" at bounding box center [415, 431] width 124 height 35
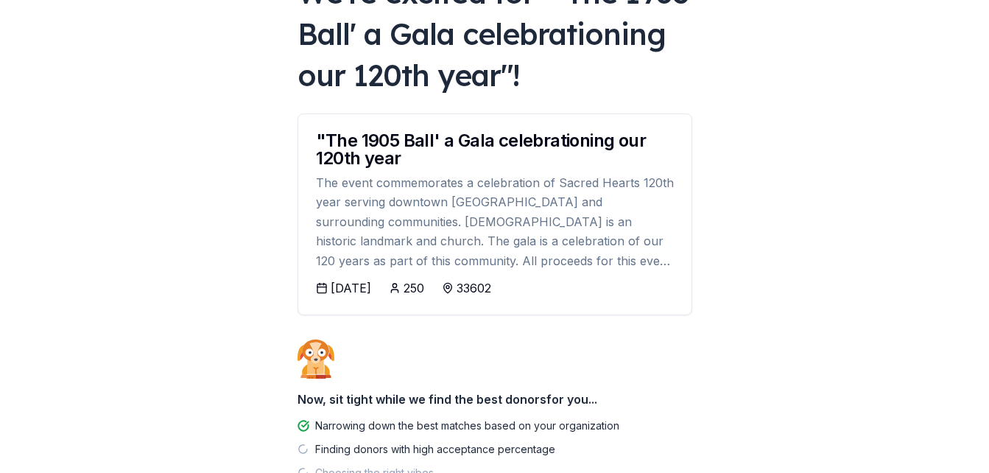
scroll to position [147, 0]
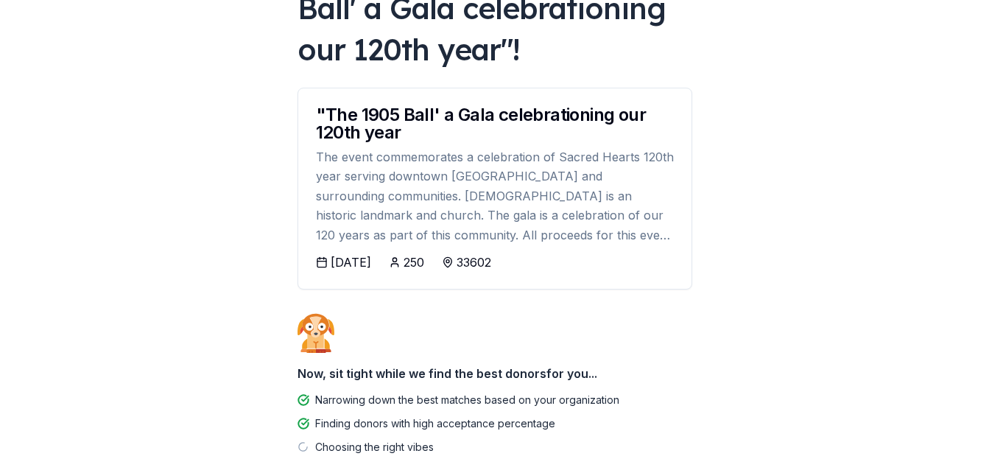
click at [371, 263] on div "09/26/2025" at bounding box center [350, 262] width 40 height 18
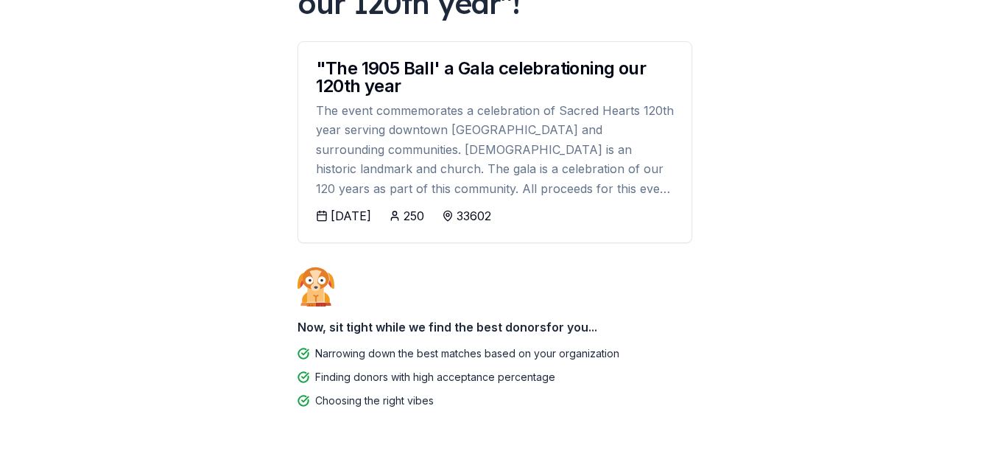
scroll to position [227, 0]
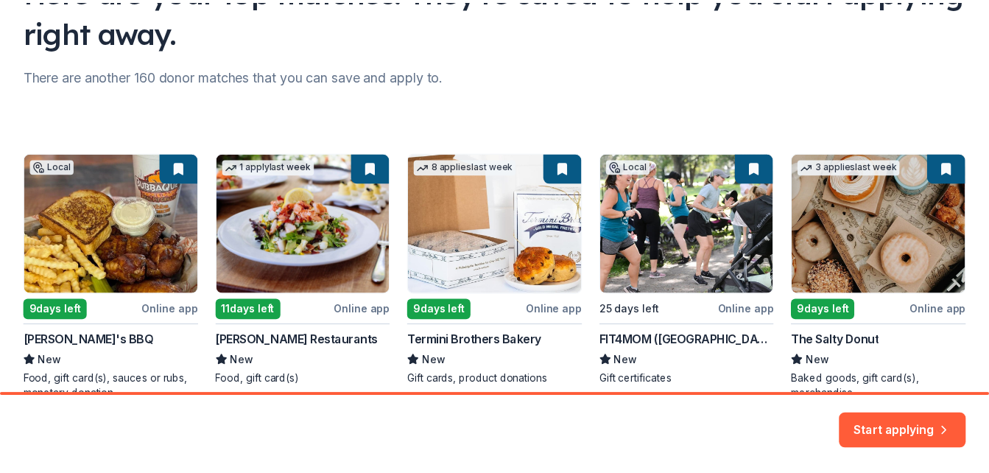
scroll to position [221, 0]
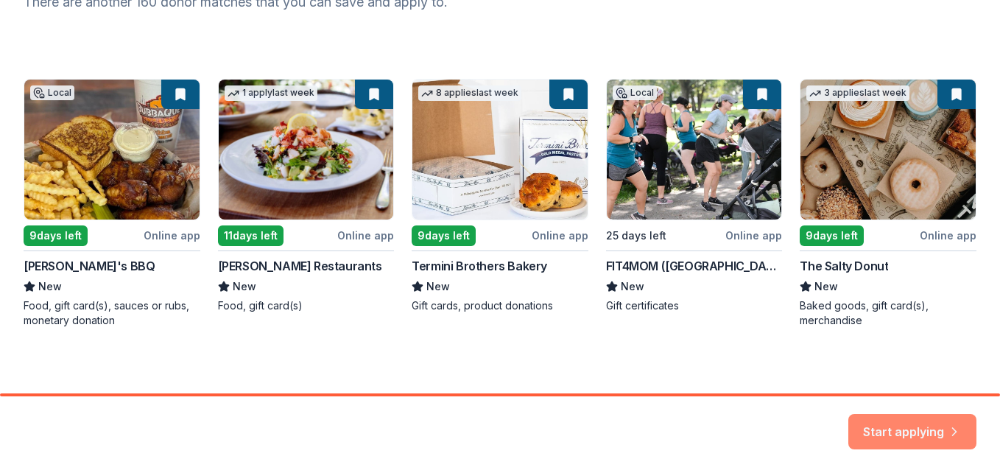
click at [888, 427] on button "Start applying" at bounding box center [912, 422] width 128 height 35
click at [916, 425] on div "Start applying" at bounding box center [912, 431] width 128 height 35
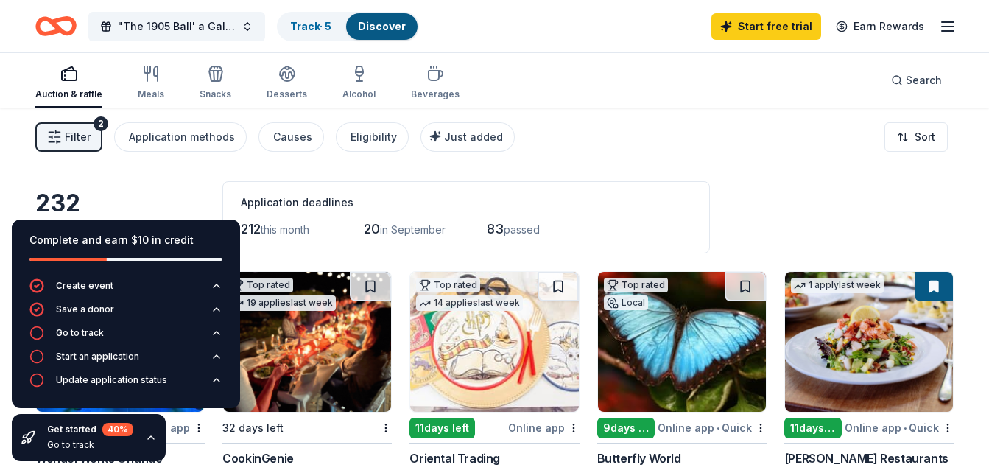
click at [659, 131] on div "Filter 2 Application methods Causes Eligibility Just added Sort" at bounding box center [494, 136] width 989 height 59
click at [413, 154] on div "Filter 2 Application methods Causes Eligibility Just added Sort" at bounding box center [494, 136] width 989 height 59
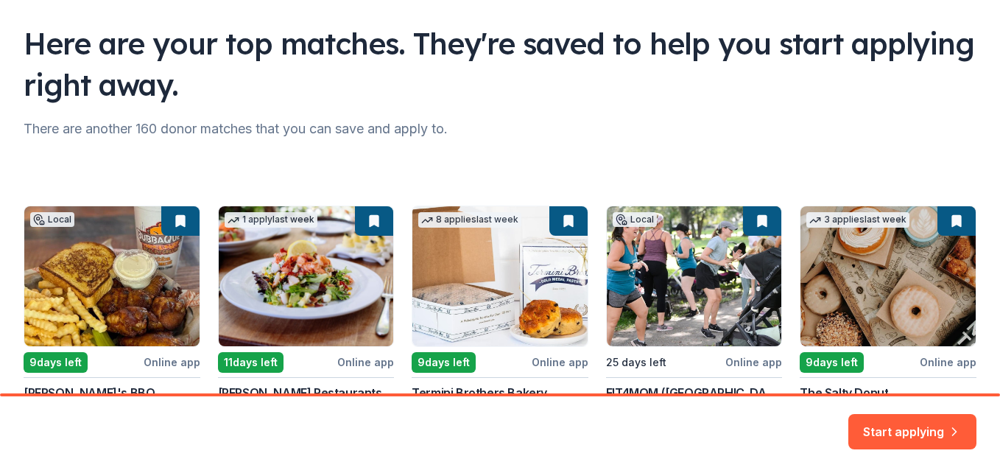
scroll to position [221, 0]
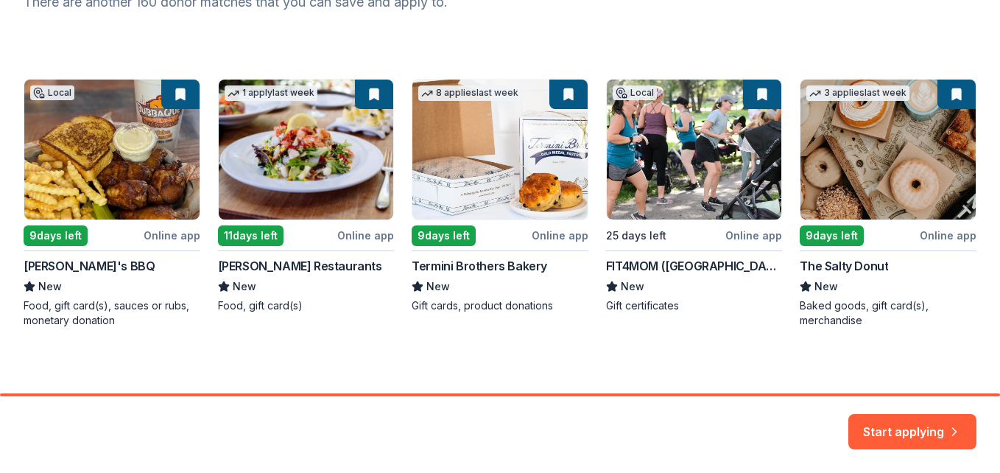
click at [71, 267] on div "Local 9 days left Online app Bubbaque's BBQ New Food, gift card(s), sauces or r…" at bounding box center [500, 203] width 952 height 249
click at [169, 236] on div "Local 9 days left Online app Bubbaque's BBQ New Food, gift card(s), sauces or r…" at bounding box center [500, 203] width 952 height 249
click at [163, 194] on div "Local 9 days left Online app Bubbaque's BBQ New Food, gift card(s), sauces or r…" at bounding box center [500, 203] width 952 height 249
click at [120, 304] on div "Local 9 days left Online app Bubbaque's BBQ New Food, gift card(s), sauces or r…" at bounding box center [500, 203] width 952 height 249
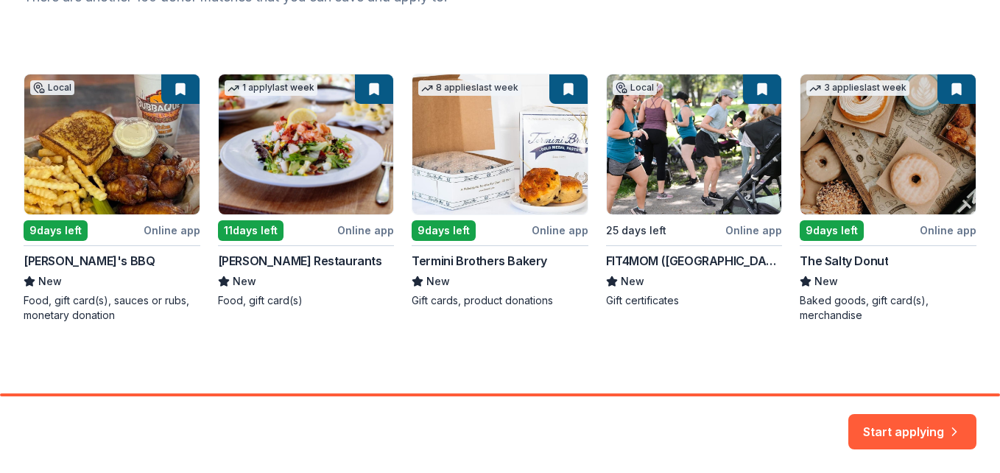
click at [175, 230] on div "Local 9 days left Online app Bubbaque's BBQ New Food, gift card(s), sauces or r…" at bounding box center [500, 198] width 952 height 249
click at [186, 231] on div "Local 9 days left Online app Bubbaque's BBQ New Food, gift card(s), sauces or r…" at bounding box center [500, 198] width 952 height 249
click at [190, 230] on div "Local 9 days left Online app Bubbaque's BBQ New Food, gift card(s), sauces or r…" at bounding box center [500, 198] width 952 height 249
drag, startPoint x: 48, startPoint y: 283, endPoint x: 56, endPoint y: 273, distance: 13.1
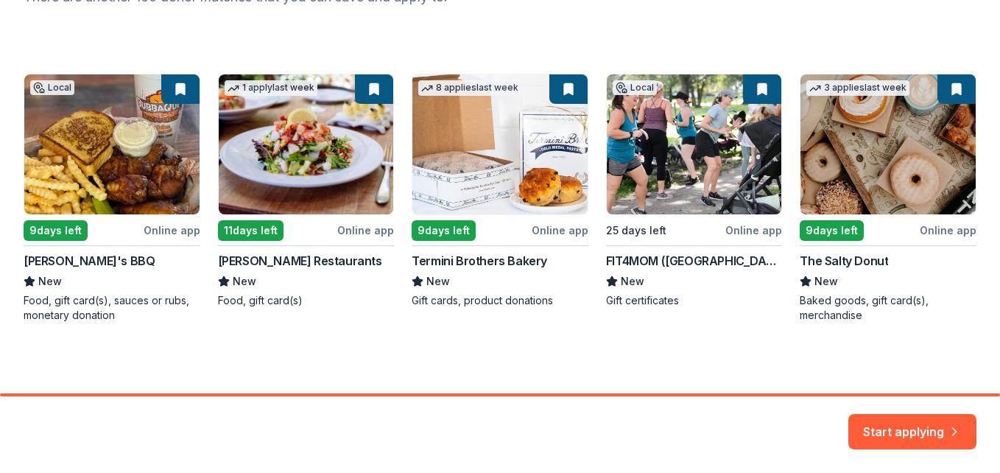
click at [48, 283] on div "Local 9 days left Online app Bubbaque's BBQ New Food, gift card(s), sauces or r…" at bounding box center [500, 198] width 952 height 249
click at [66, 255] on div "Local 9 days left Online app Bubbaque's BBQ New Food, gift card(s), sauces or r…" at bounding box center [500, 198] width 952 height 249
click at [66, 258] on div "Local 9 days left Online app Bubbaque's BBQ New Food, gift card(s), sauces or r…" at bounding box center [500, 198] width 952 height 249
drag, startPoint x: 66, startPoint y: 258, endPoint x: 63, endPoint y: 225, distance: 32.6
click at [63, 225] on div "Local 9 days left Online app Bubbaque's BBQ New Food, gift card(s), sauces or r…" at bounding box center [500, 198] width 952 height 249
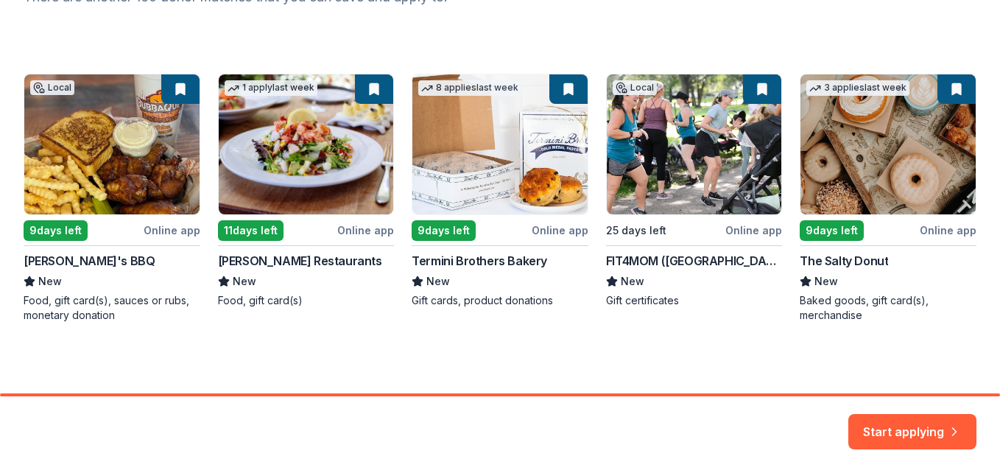
drag, startPoint x: 110, startPoint y: 167, endPoint x: 128, endPoint y: 158, distance: 19.8
click at [111, 166] on div "Local 9 days left Online app Bubbaque's BBQ New Food, gift card(s), sauces or r…" at bounding box center [500, 198] width 952 height 249
click at [272, 171] on div "Local 9 days left Online app Bubbaque's BBQ New Food, gift card(s), sauces or r…" at bounding box center [500, 198] width 952 height 249
click at [520, 143] on div "Local 9 days left Online app Bubbaque's BBQ New Food, gift card(s), sauces or r…" at bounding box center [500, 198] width 952 height 249
click at [561, 233] on div "Local 9 days left Online app Bubbaque's BBQ New Food, gift card(s), sauces or r…" at bounding box center [500, 198] width 952 height 249
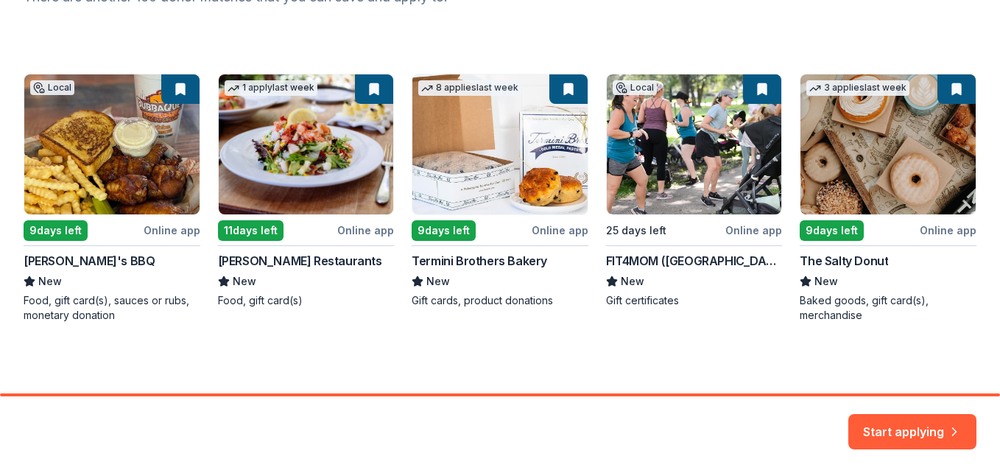
click at [729, 236] on div "Local 9 days left Online app Bubbaque's BBQ New Food, gift card(s), sauces or r…" at bounding box center [500, 198] width 952 height 249
click at [925, 425] on button "Start applying" at bounding box center [912, 422] width 128 height 35
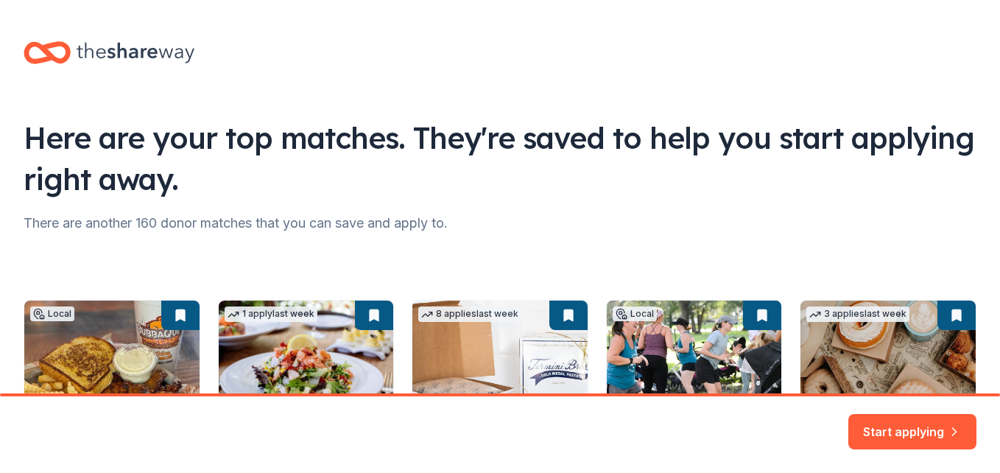
click at [179, 321] on div "Local 9 days left Online app Bubbaque's BBQ New Food, gift card(s), sauces or r…" at bounding box center [500, 424] width 952 height 249
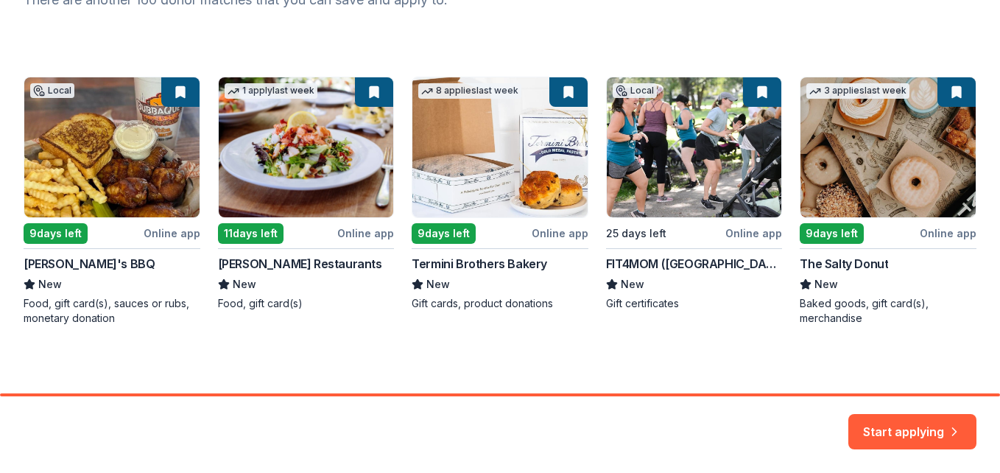
scroll to position [226, 0]
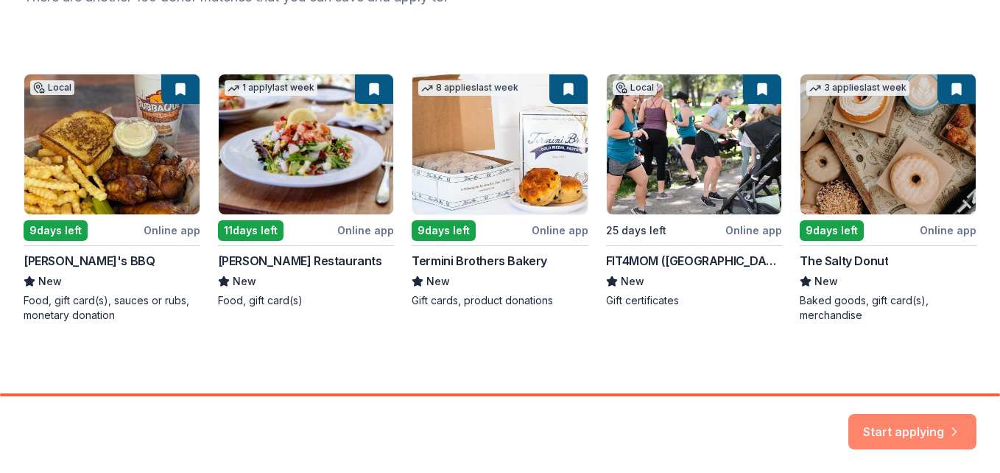
click at [903, 431] on button "Start applying" at bounding box center [912, 422] width 128 height 35
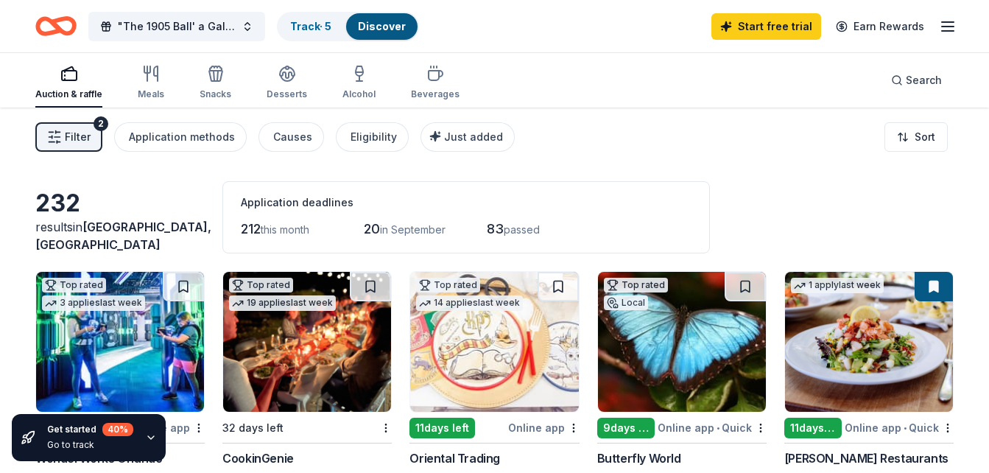
click at [77, 139] on span "Filter" at bounding box center [78, 137] width 26 height 18
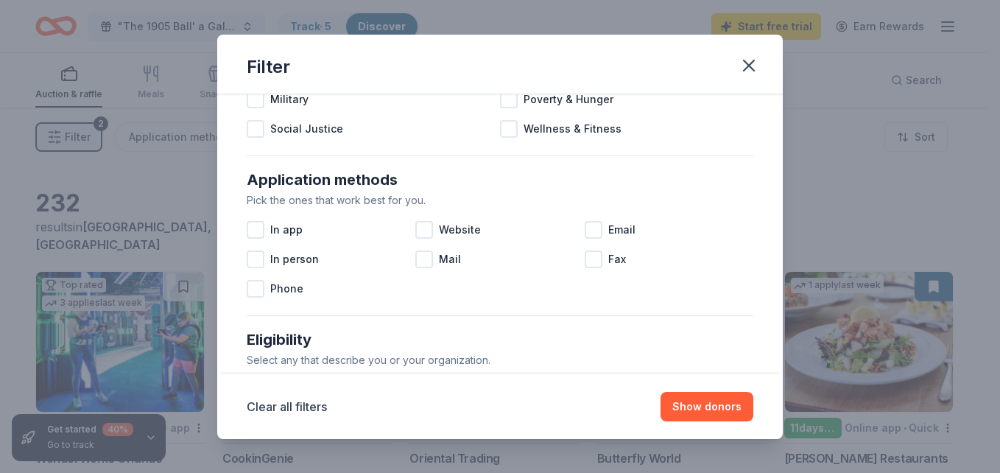
scroll to position [221, 0]
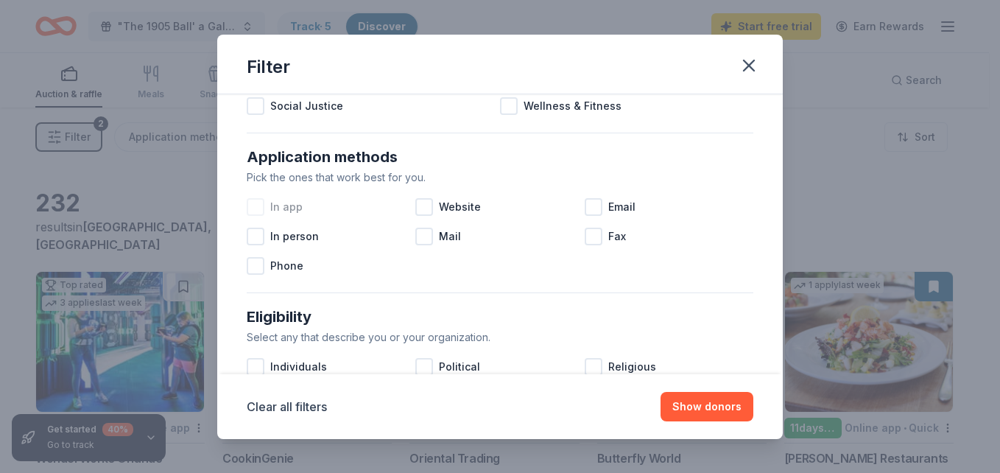
click at [257, 210] on div at bounding box center [256, 207] width 18 height 18
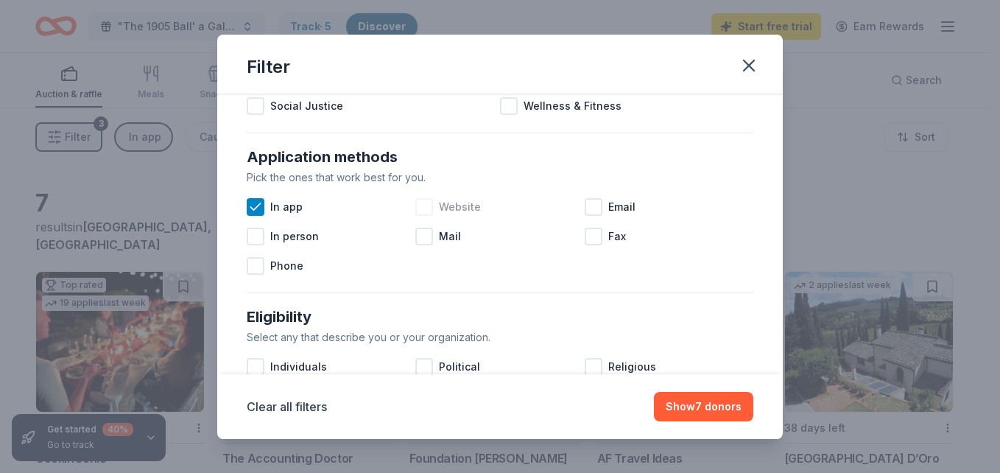
click at [422, 209] on div at bounding box center [424, 207] width 18 height 18
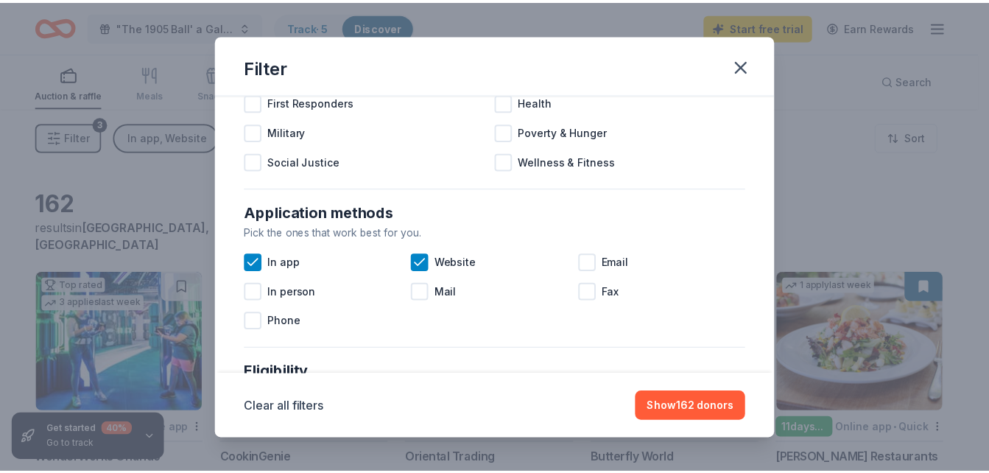
scroll to position [294, 0]
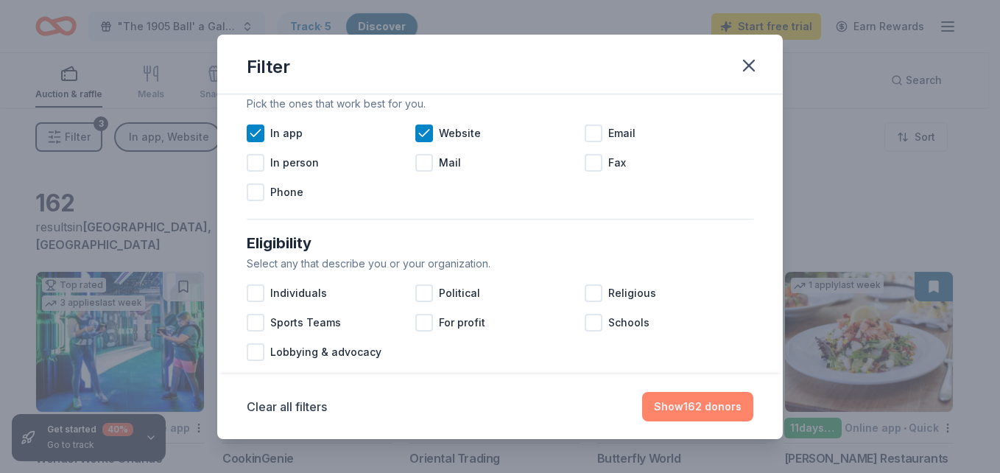
click at [721, 405] on button "Show 162 donors" at bounding box center [697, 406] width 111 height 29
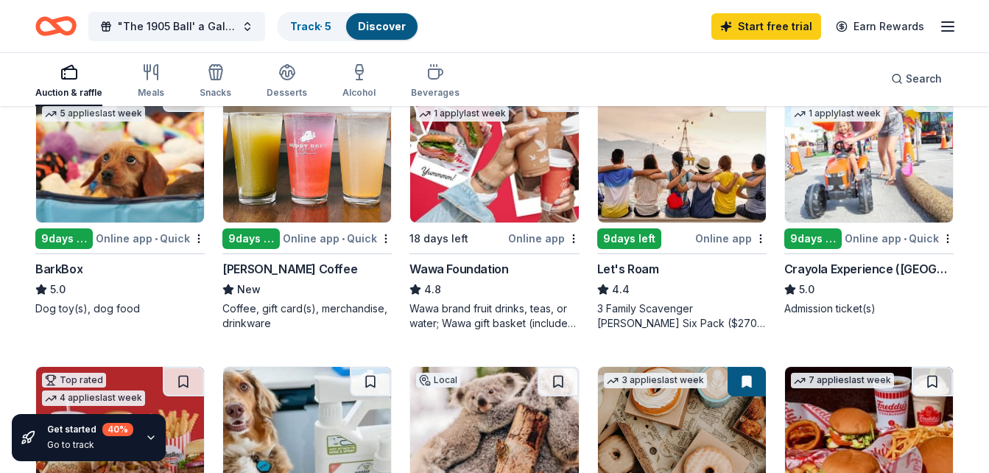
scroll to position [442, 0]
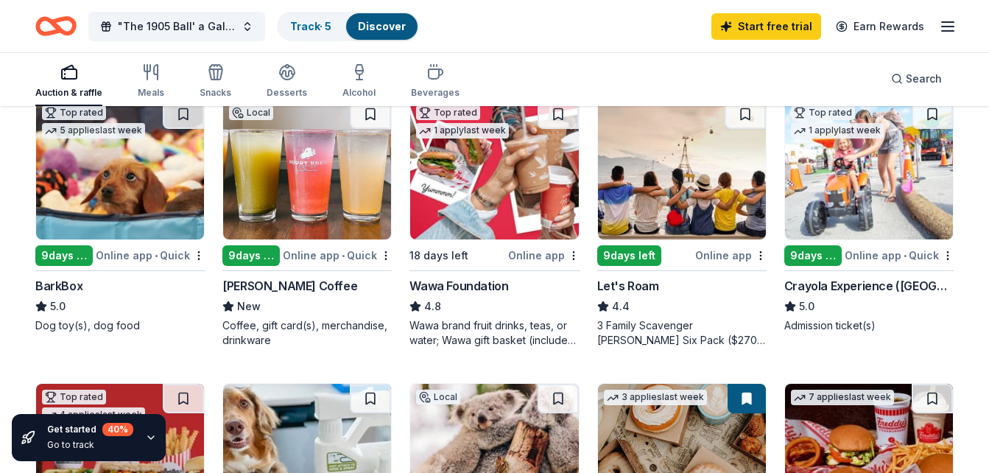
click at [324, 256] on div "Online app • Quick" at bounding box center [337, 255] width 109 height 18
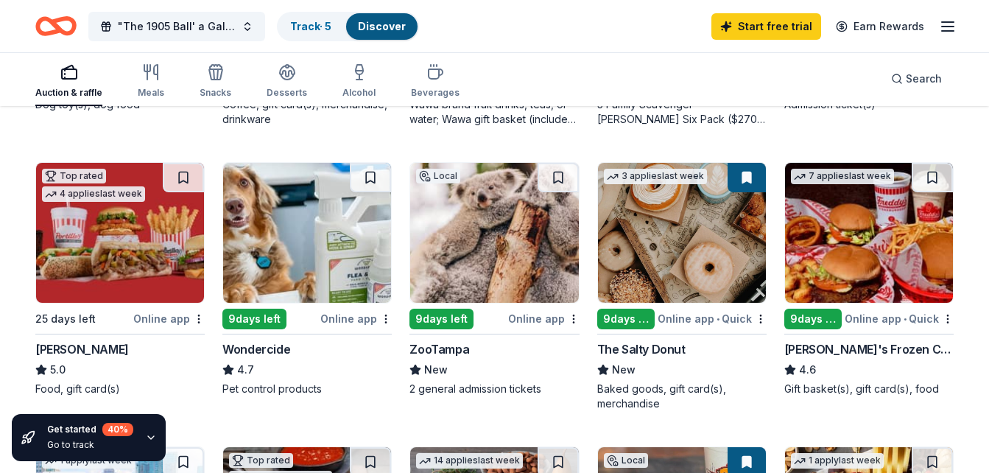
scroll to position [736, 0]
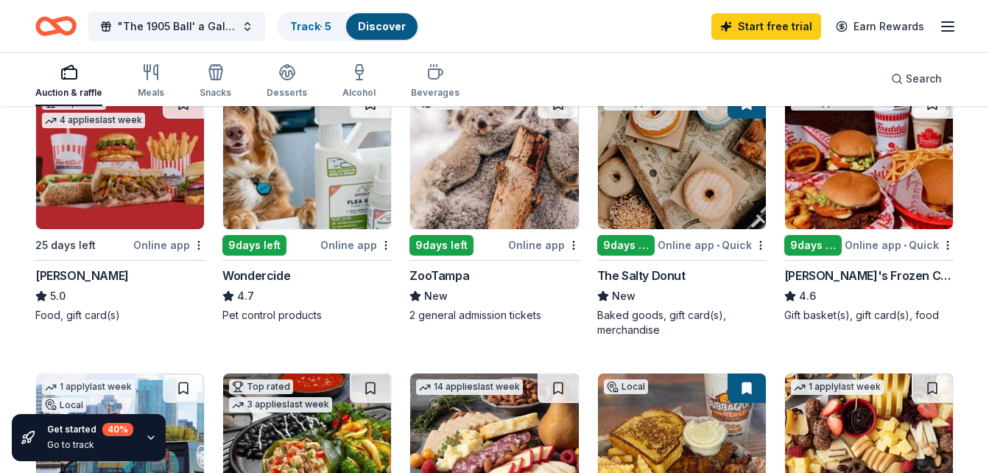
click at [687, 244] on div "Online app • Quick" at bounding box center [711, 245] width 109 height 18
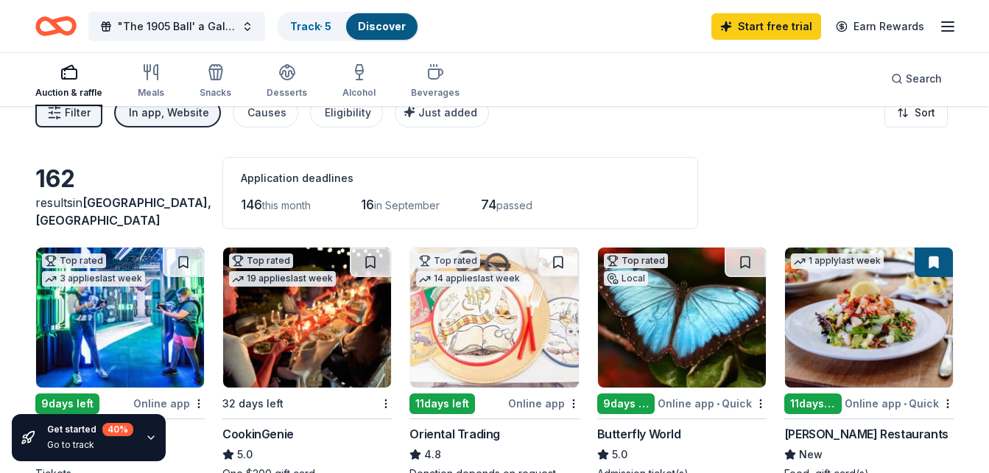
scroll to position [0, 0]
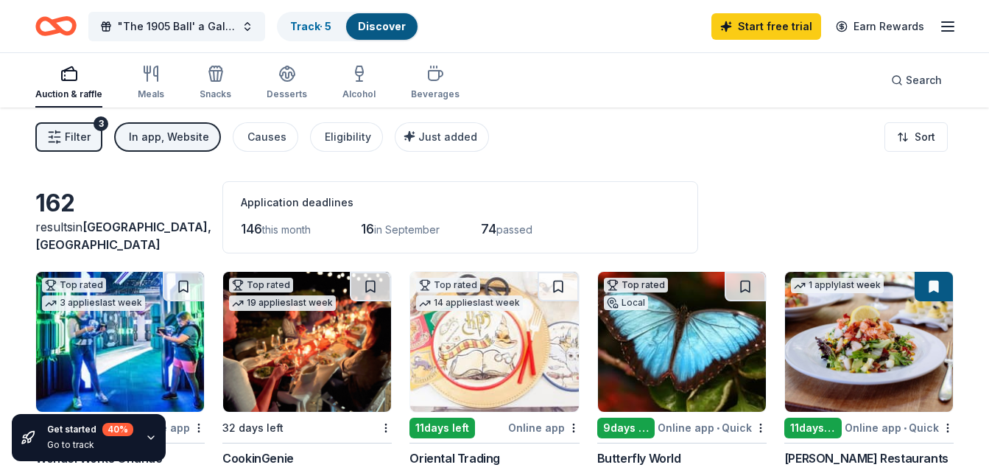
click at [374, 288] on button at bounding box center [370, 286] width 41 height 29
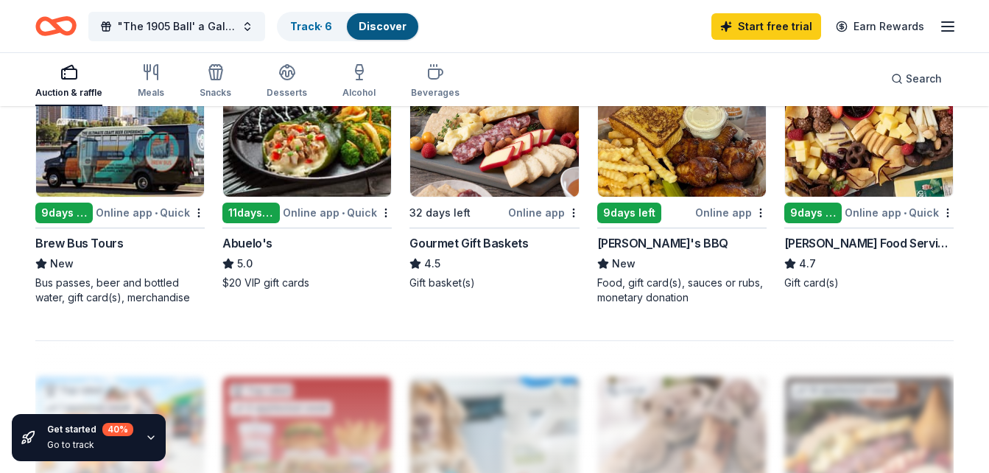
scroll to position [1030, 0]
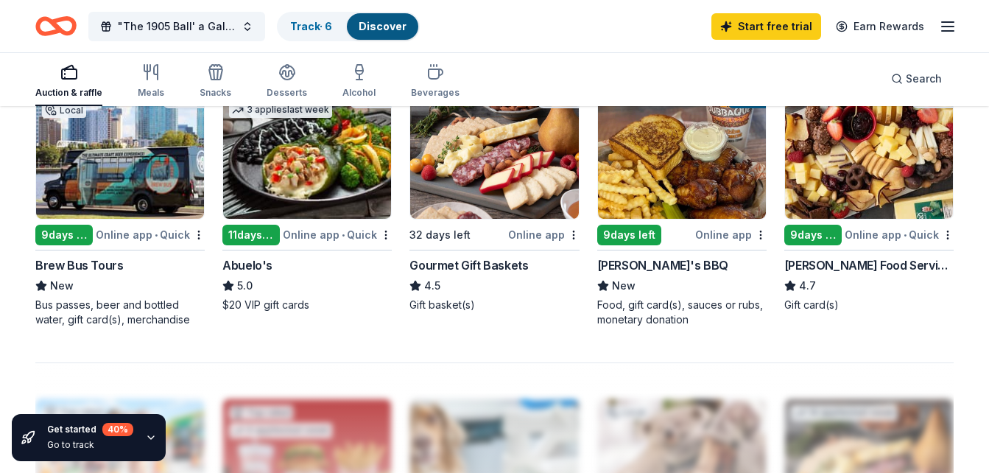
click at [322, 233] on div "Online app • Quick" at bounding box center [337, 234] width 109 height 18
click at [523, 232] on div "Online app" at bounding box center [543, 234] width 71 height 18
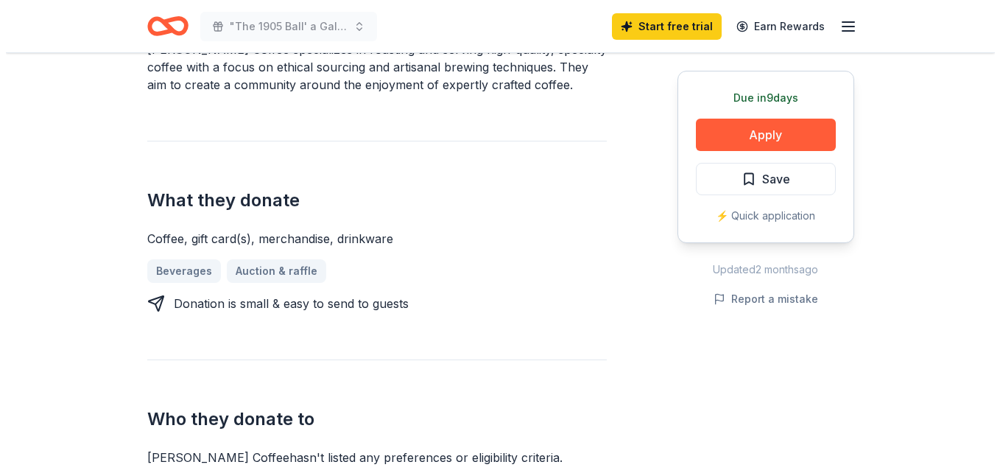
scroll to position [515, 0]
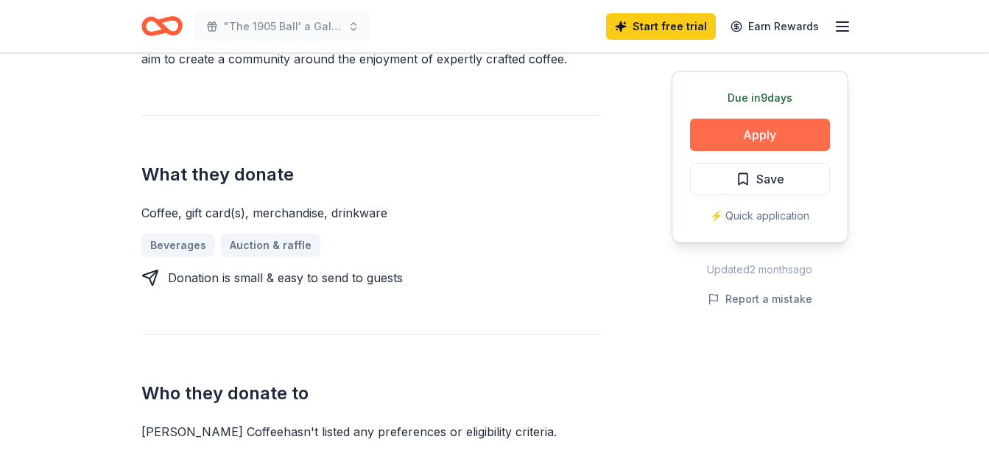
click at [771, 134] on button "Apply" at bounding box center [760, 135] width 140 height 32
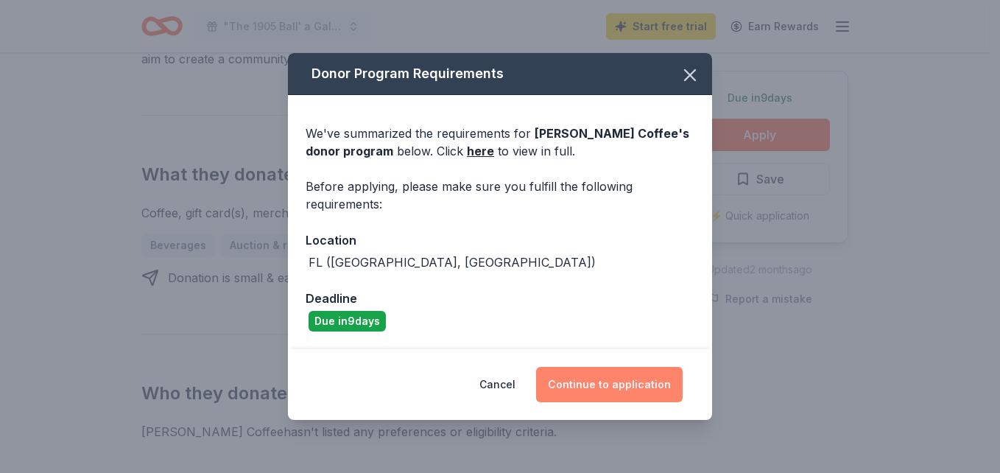
click at [606, 383] on button "Continue to application" at bounding box center [609, 384] width 146 height 35
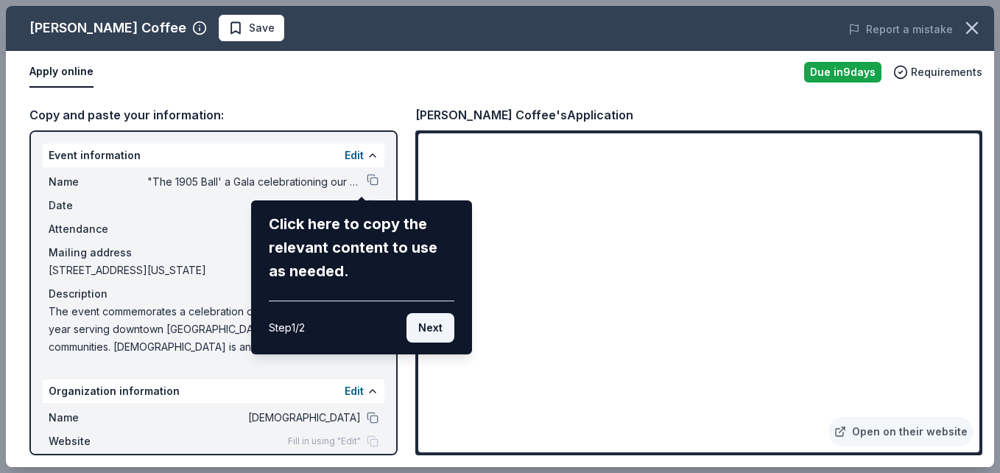
click at [436, 336] on button "Next" at bounding box center [430, 327] width 48 height 29
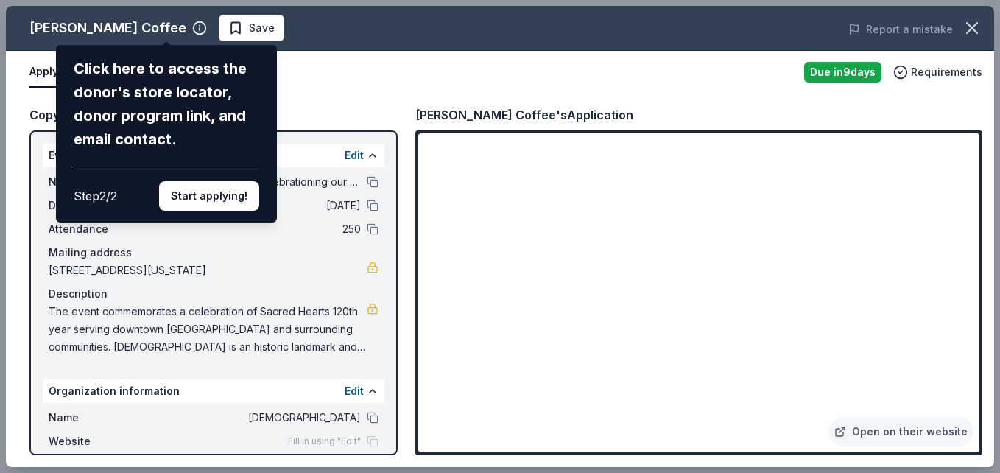
click at [358, 80] on div "Buddy Brew Coffee Click here to access the donor's store locator, donor program…" at bounding box center [500, 236] width 988 height 461
click at [509, 303] on div "Buddy Brew Coffee Click here to access the donor's store locator, donor program…" at bounding box center [500, 236] width 988 height 461
click at [222, 198] on button "Start applying!" at bounding box center [209, 195] width 100 height 29
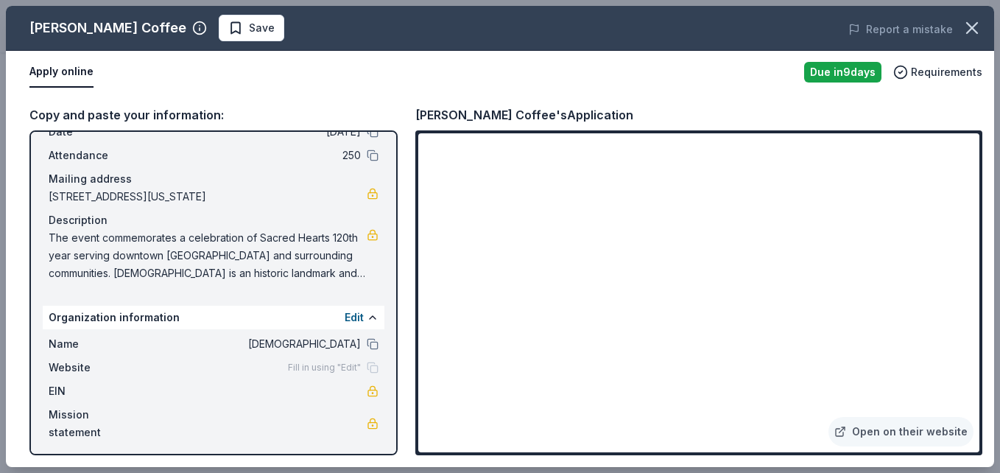
scroll to position [79, 0]
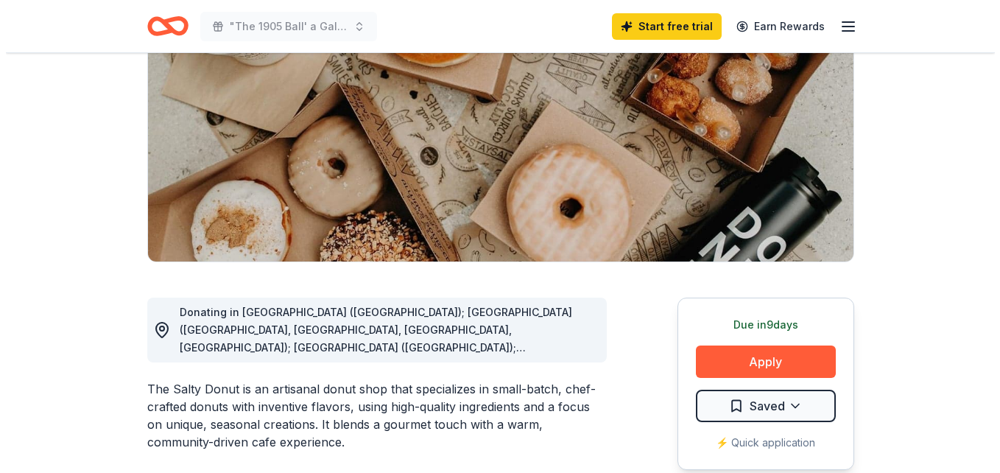
scroll to position [221, 0]
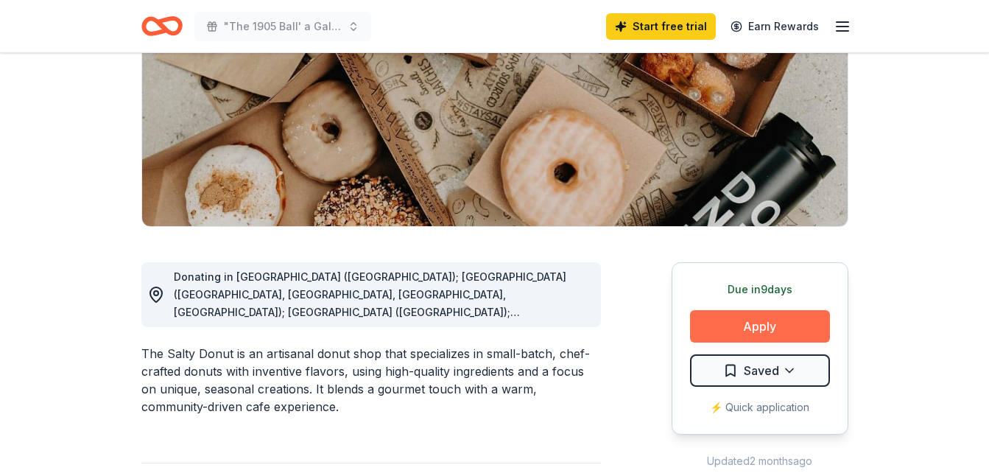
click at [757, 317] on button "Apply" at bounding box center [760, 326] width 140 height 32
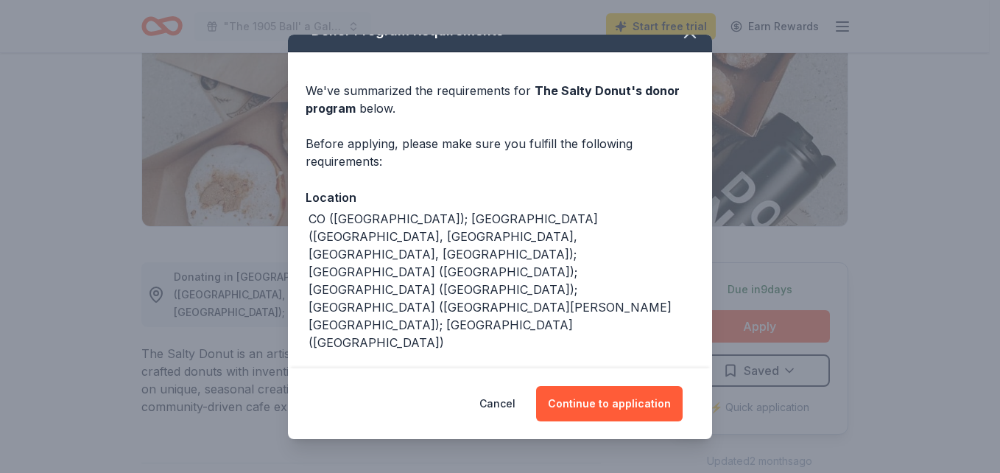
scroll to position [38, 0]
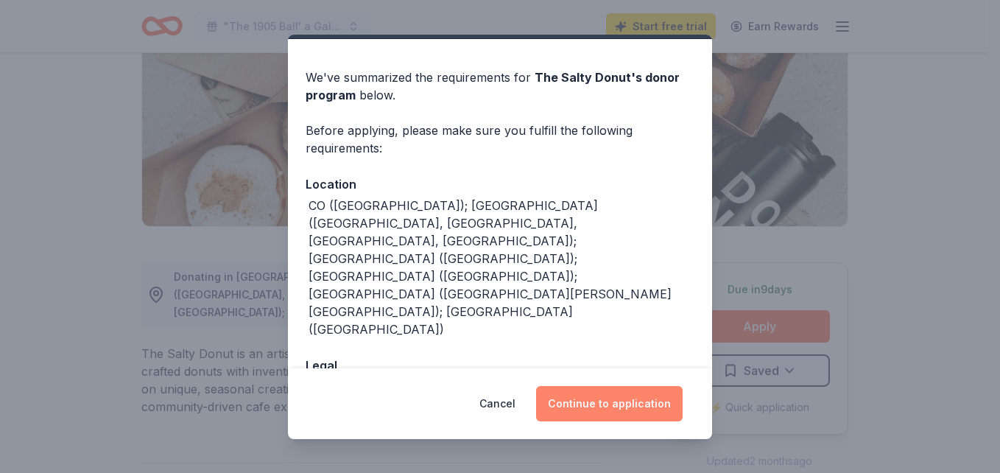
click at [633, 411] on button "Continue to application" at bounding box center [609, 403] width 146 height 35
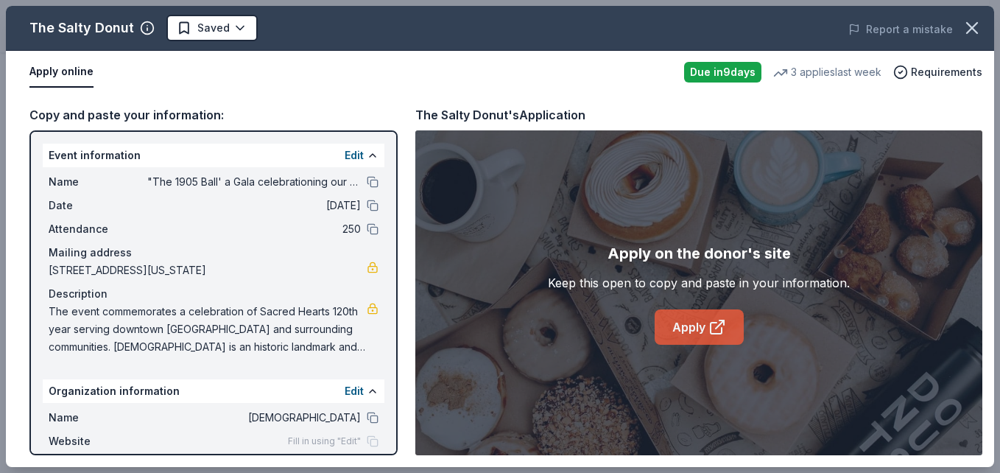
click at [711, 327] on icon at bounding box center [717, 327] width 18 height 18
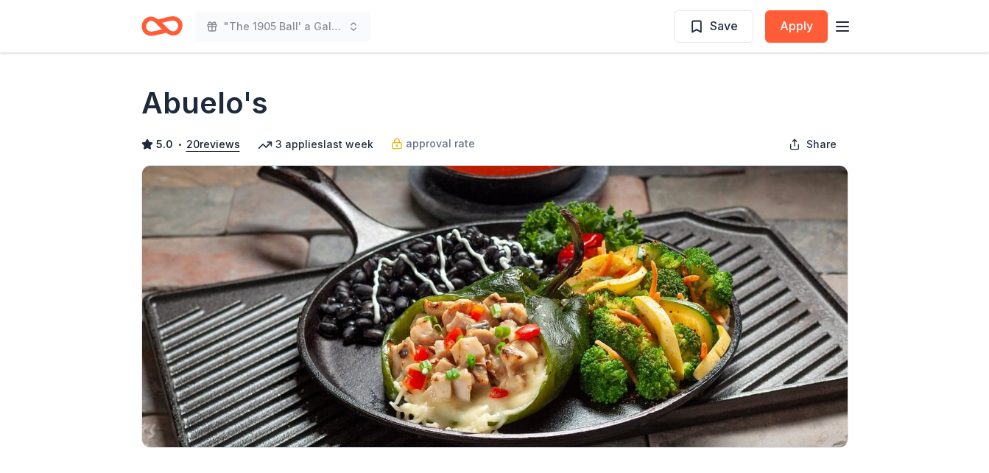
click at [423, 247] on img at bounding box center [494, 306] width 705 height 281
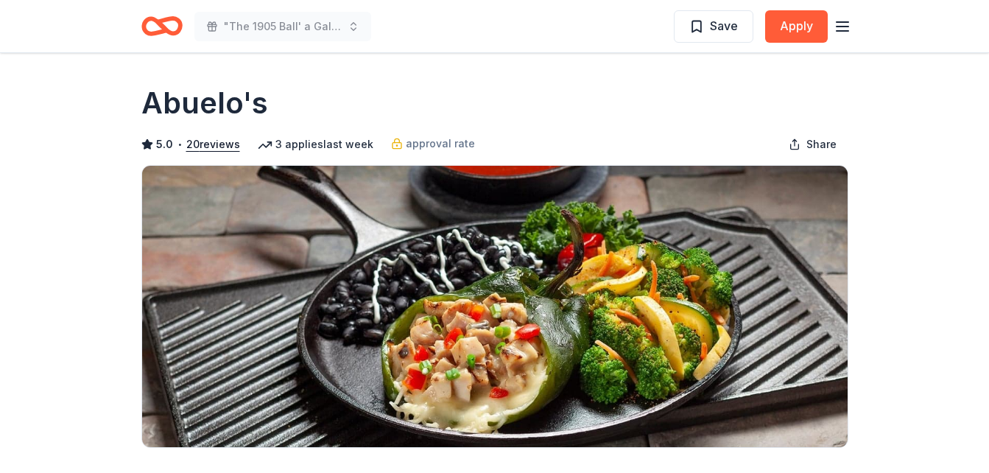
click at [423, 247] on img at bounding box center [494, 306] width 705 height 281
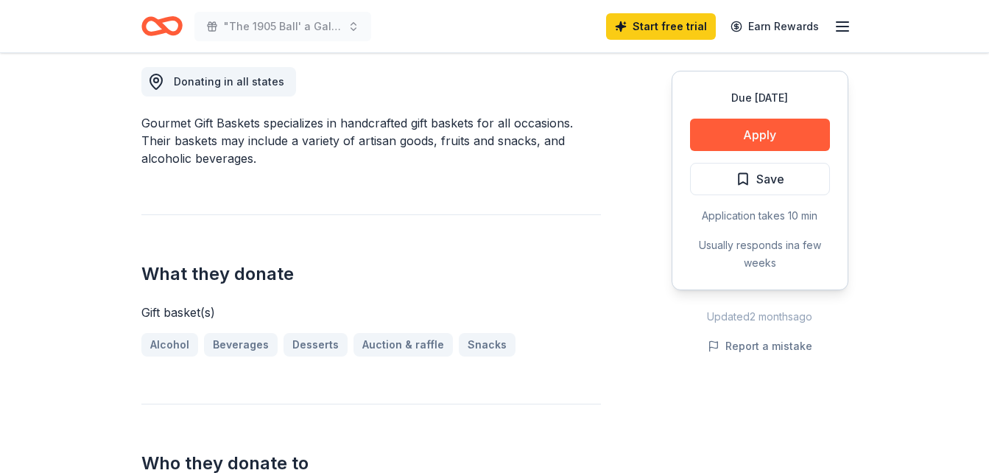
scroll to position [442, 0]
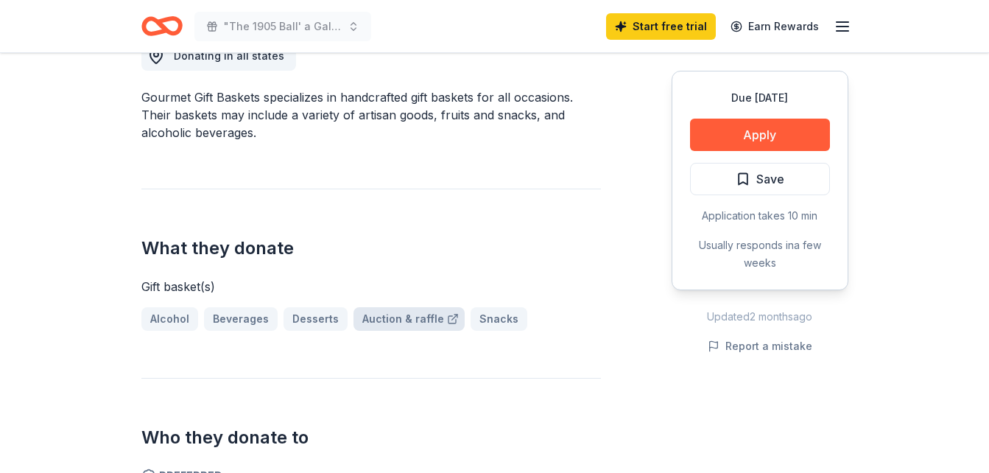
click at [398, 316] on link "Auction & raffle" at bounding box center [408, 319] width 111 height 24
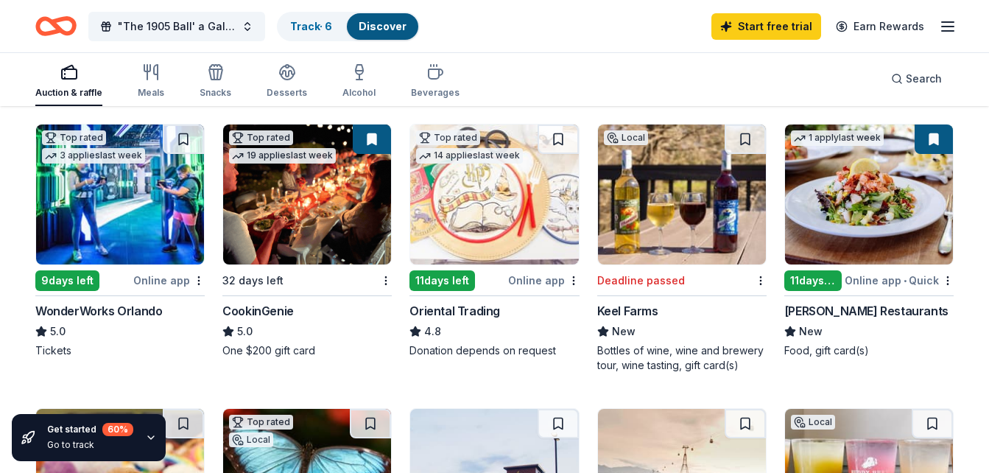
scroll to position [221, 0]
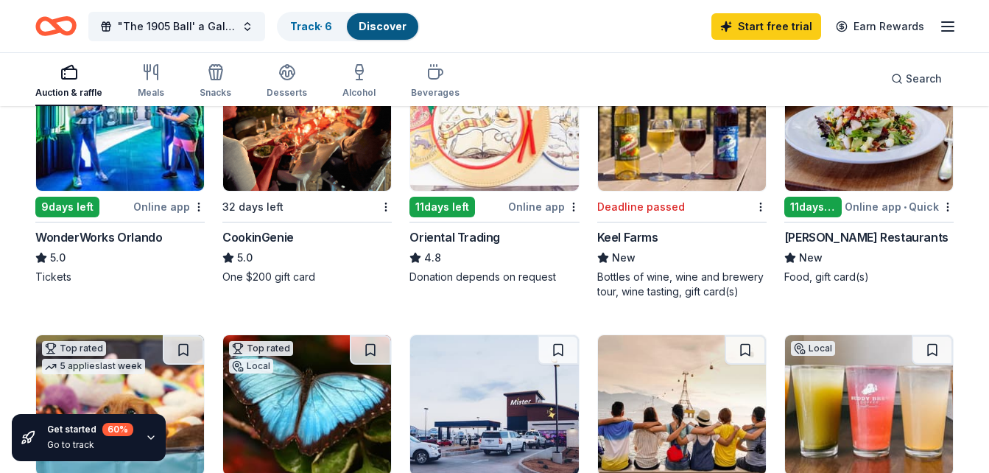
click at [877, 207] on div "Online app • Quick" at bounding box center [898, 206] width 109 height 18
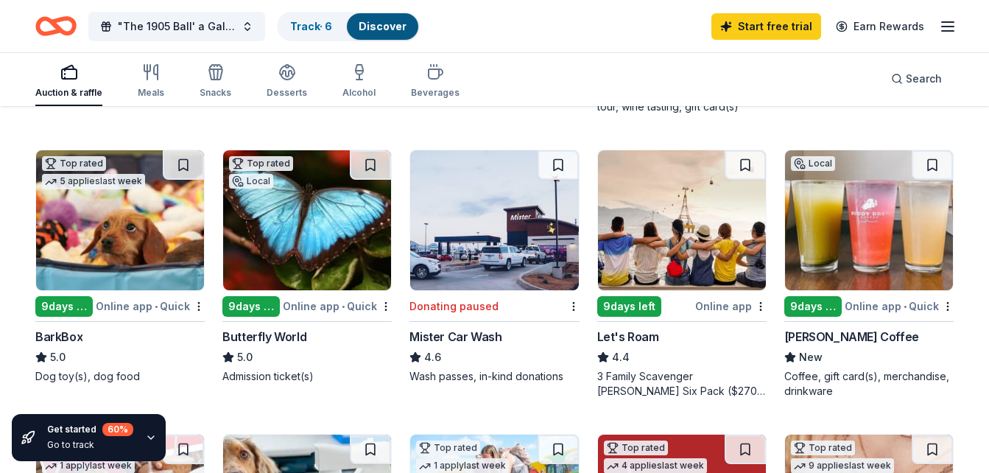
scroll to position [442, 0]
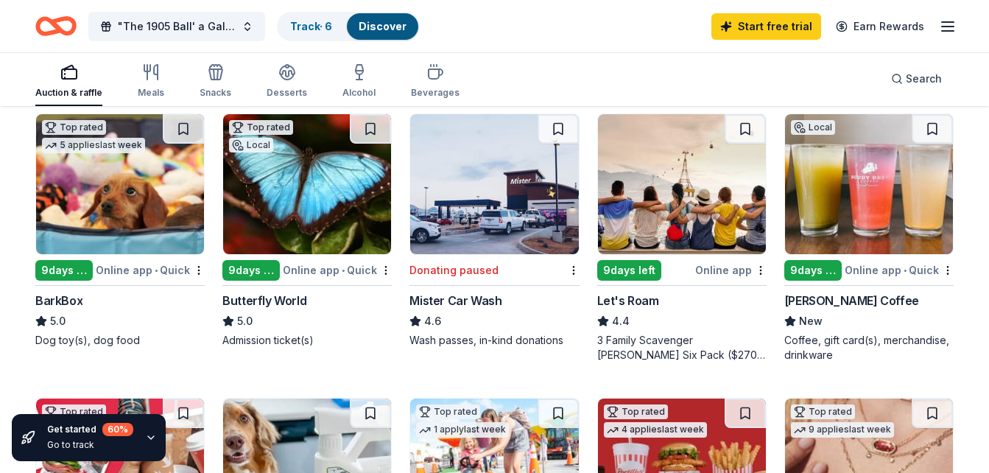
click at [325, 268] on div "Online app • Quick" at bounding box center [337, 270] width 109 height 18
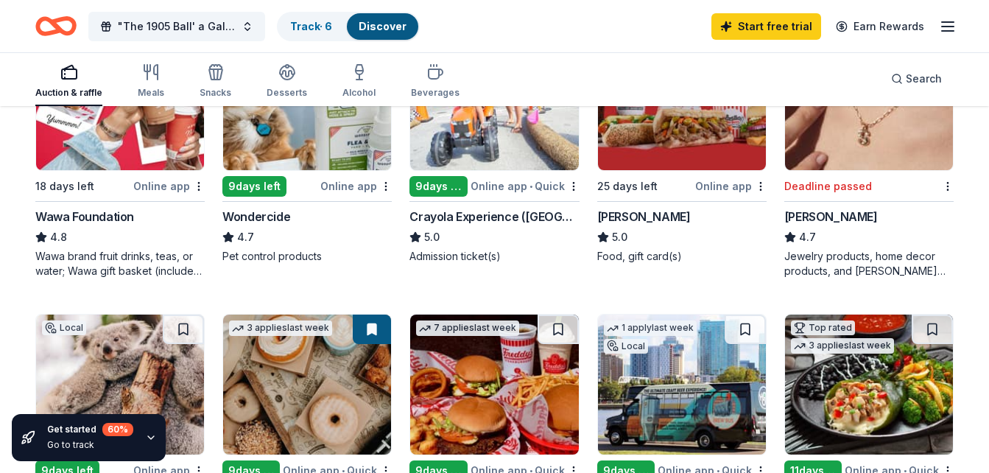
scroll to position [736, 0]
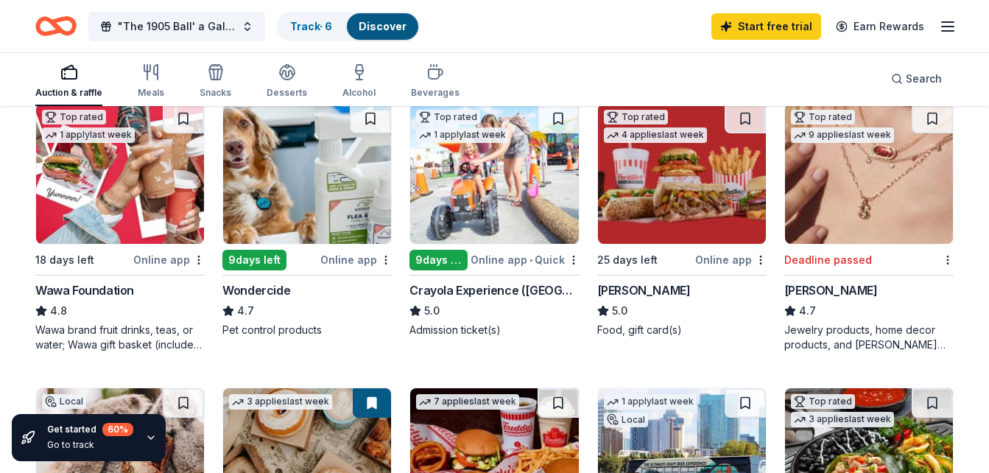
click at [163, 254] on div "Online app" at bounding box center [168, 259] width 71 height 18
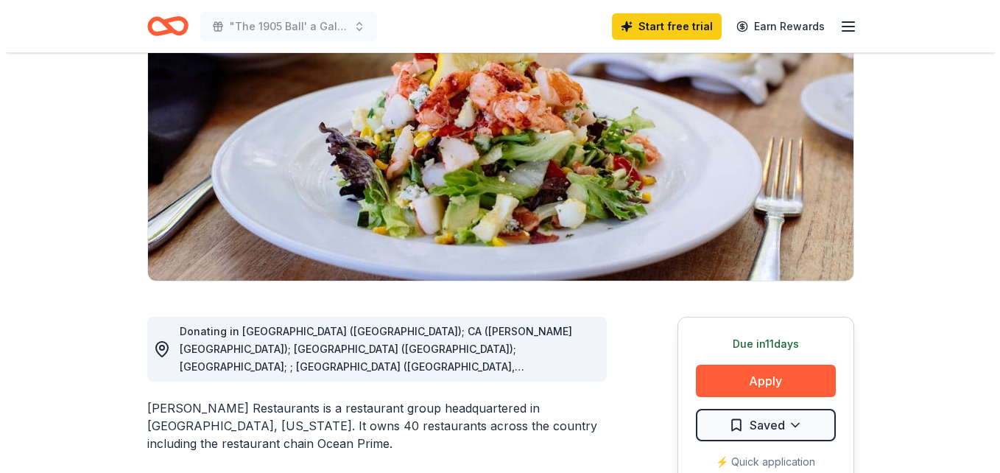
scroll to position [221, 0]
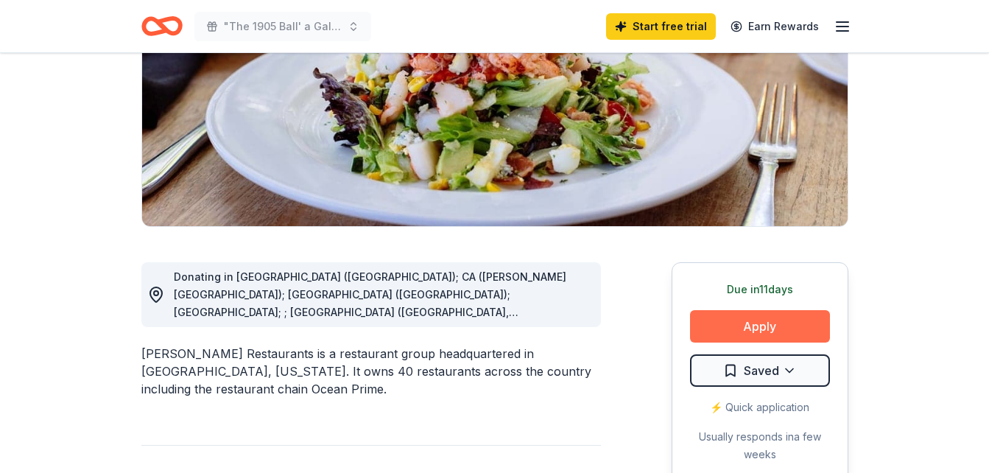
click at [754, 328] on button "Apply" at bounding box center [760, 326] width 140 height 32
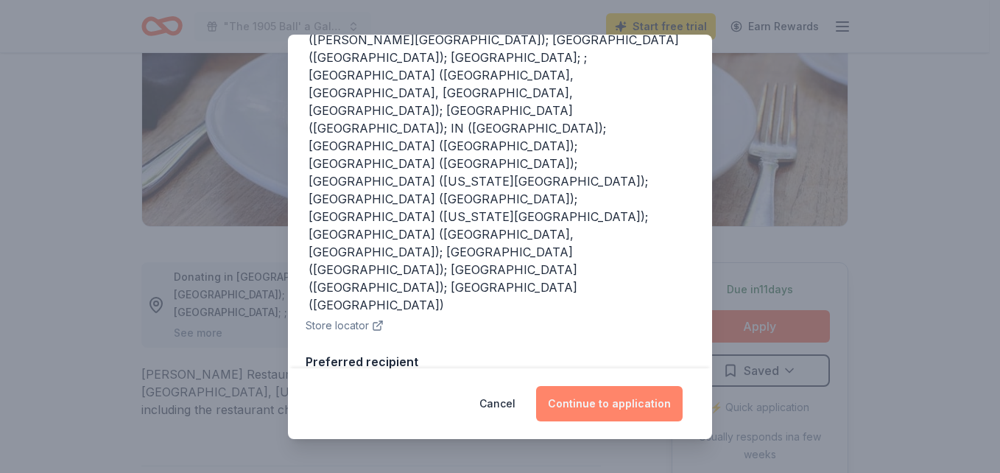
click at [641, 411] on button "Continue to application" at bounding box center [609, 403] width 146 height 35
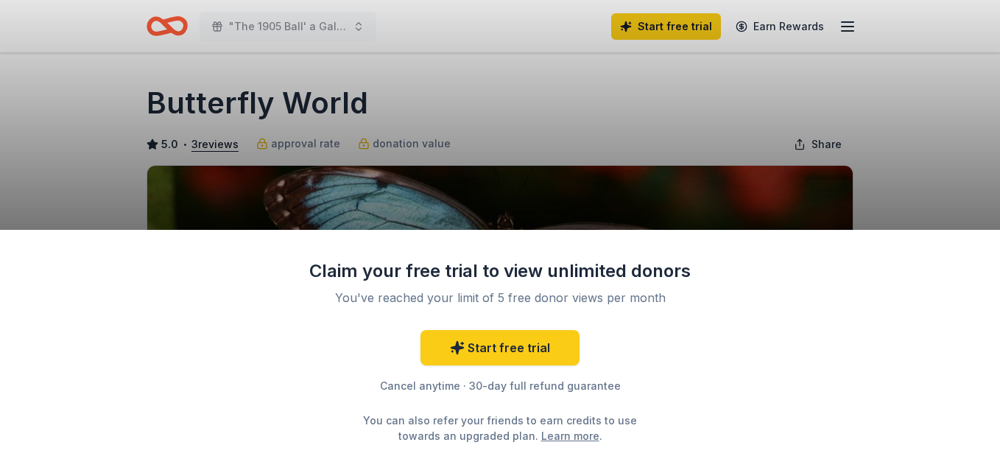
click at [681, 144] on div "Claim your free trial to view unlimited donors You've reached your limit of 5 f…" at bounding box center [500, 236] width 1000 height 473
drag, startPoint x: 786, startPoint y: 210, endPoint x: 771, endPoint y: 212, distance: 14.9
click at [781, 210] on div "Claim your free trial to view unlimited donors You've reached your limit of 5 f…" at bounding box center [500, 236] width 1000 height 473
click at [896, 199] on div "Claim your free trial to view unlimited donors You've reached your limit of 5 f…" at bounding box center [500, 236] width 1000 height 473
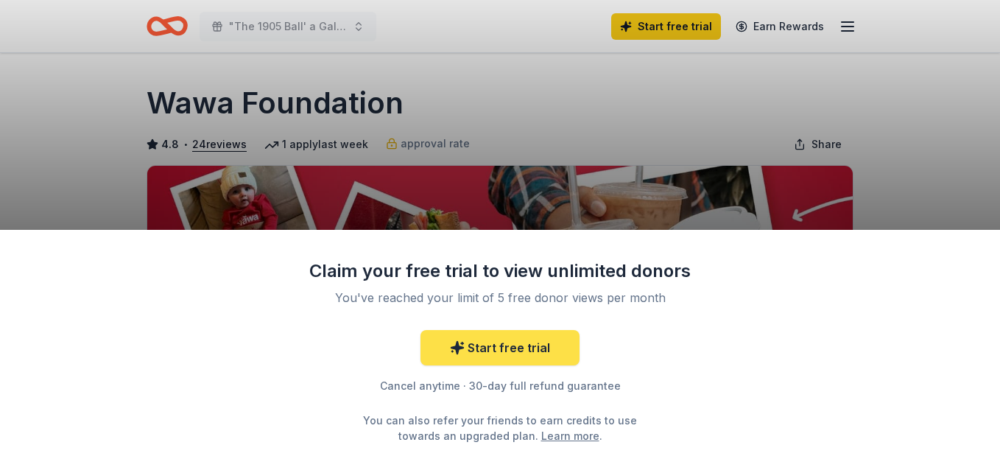
click at [534, 353] on link "Start free trial" at bounding box center [499, 347] width 159 height 35
